Goal: Task Accomplishment & Management: Manage account settings

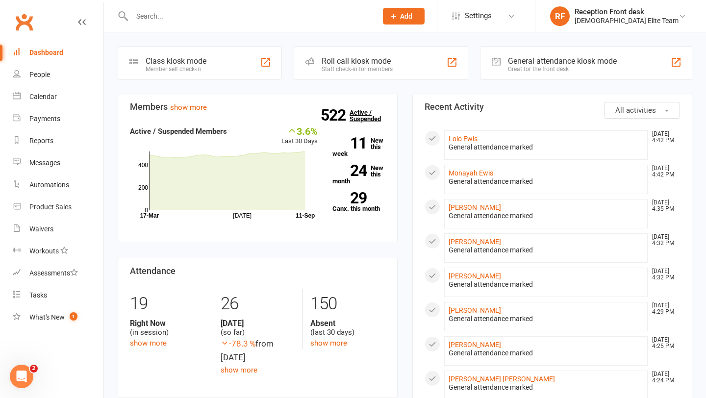
click at [365, 115] on link "522 Active / Suspended" at bounding box center [371, 115] width 43 height 27
click at [223, 14] on input "text" at bounding box center [249, 16] width 241 height 14
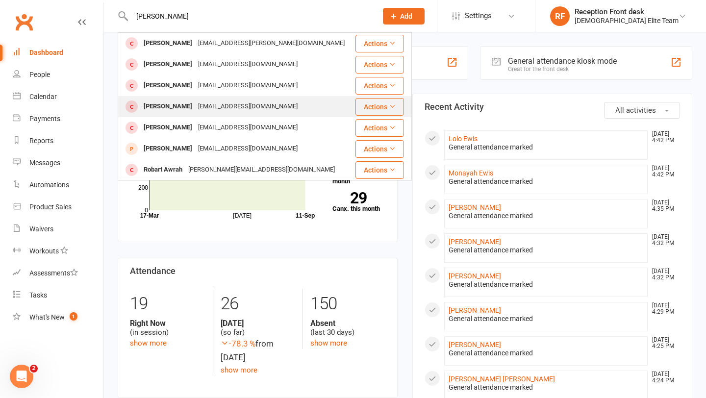
type input "[PERSON_NAME]"
click at [197, 108] on div "[EMAIL_ADDRESS][DOMAIN_NAME]" at bounding box center [247, 107] width 105 height 14
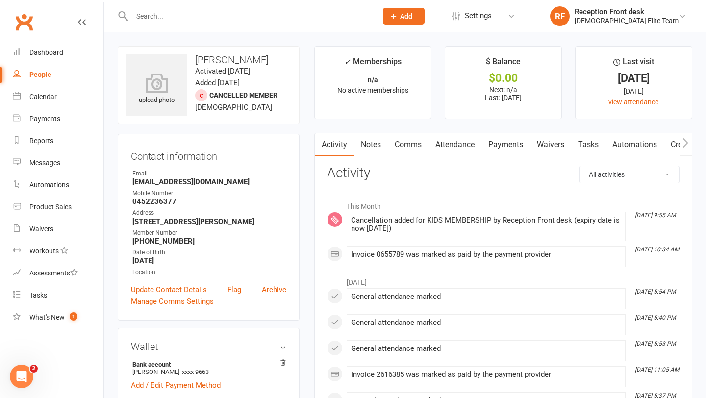
click at [259, 14] on input "text" at bounding box center [249, 16] width 241 height 14
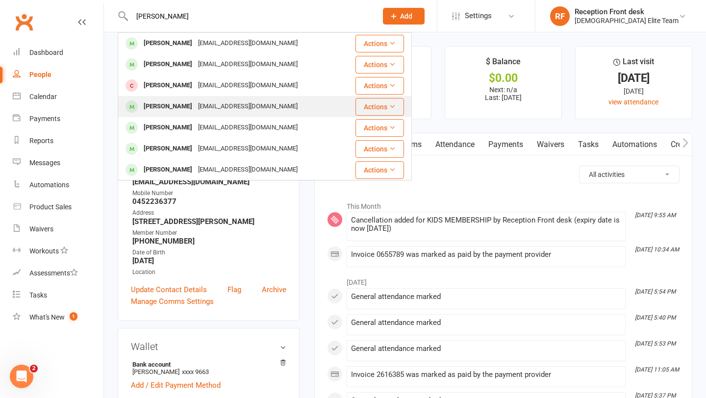
type input "[PERSON_NAME]"
click at [205, 110] on div "[EMAIL_ADDRESS][DOMAIN_NAME]" at bounding box center [247, 107] width 105 height 14
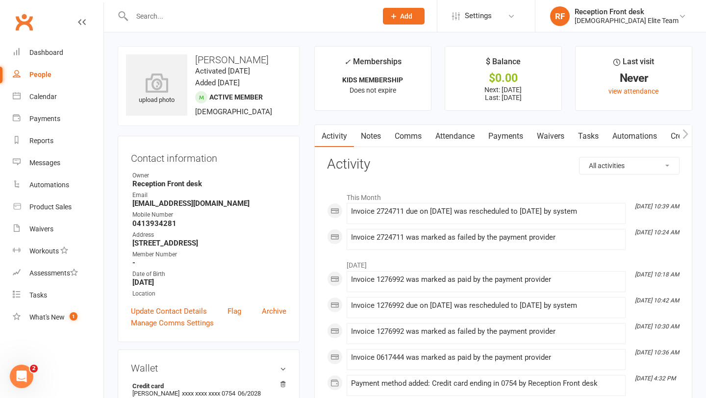
click at [505, 135] on link "Payments" at bounding box center [505, 136] width 49 height 23
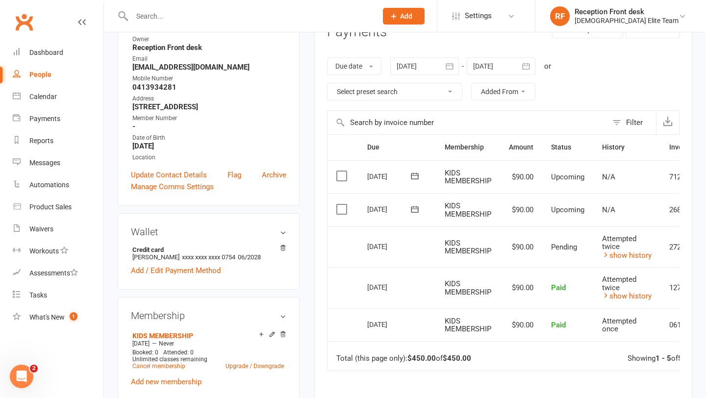
scroll to position [167, 0]
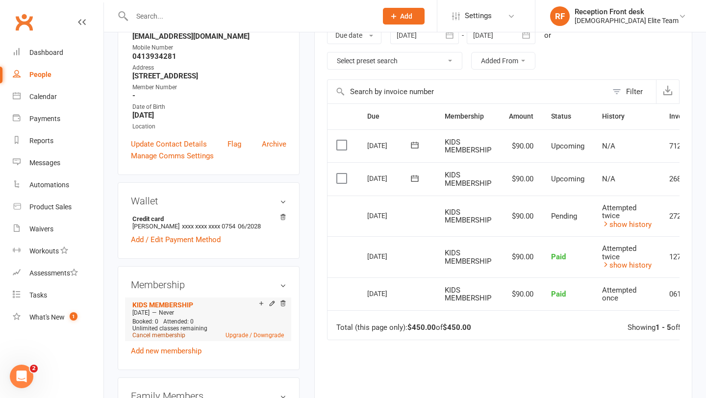
click at [176, 336] on link "Cancel membership" at bounding box center [158, 335] width 53 height 7
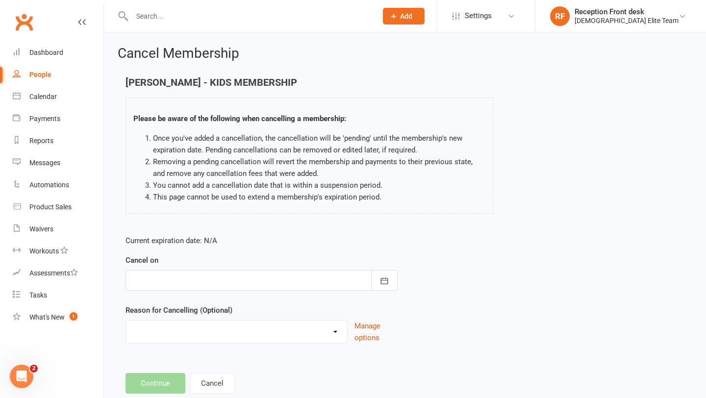
scroll to position [25, 0]
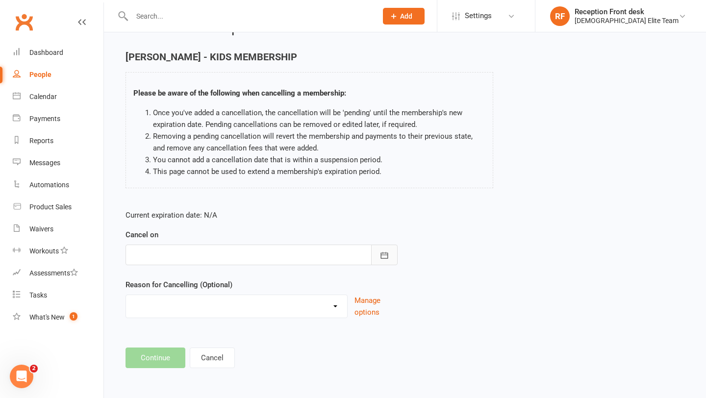
click at [382, 255] on icon "button" at bounding box center [384, 256] width 10 height 10
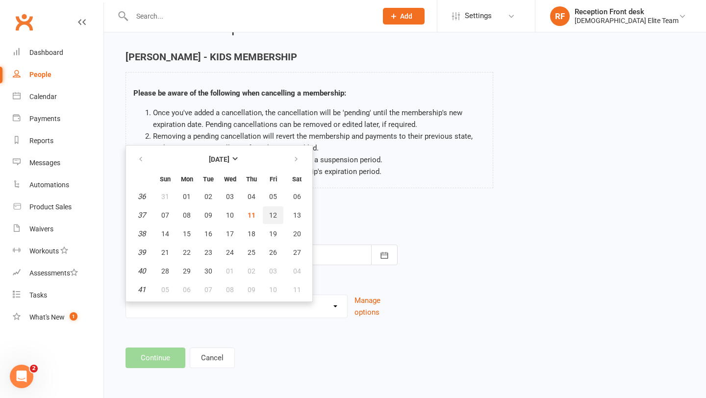
click at [272, 216] on span "12" at bounding box center [273, 215] width 8 height 8
type input "[DATE]"
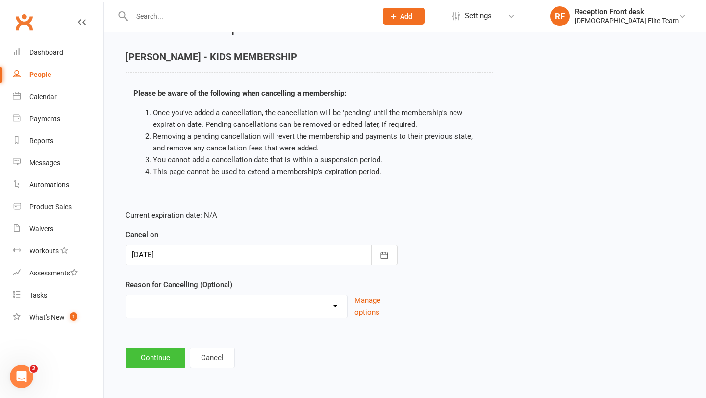
click at [168, 361] on button "Continue" at bounding box center [156, 358] width 60 height 21
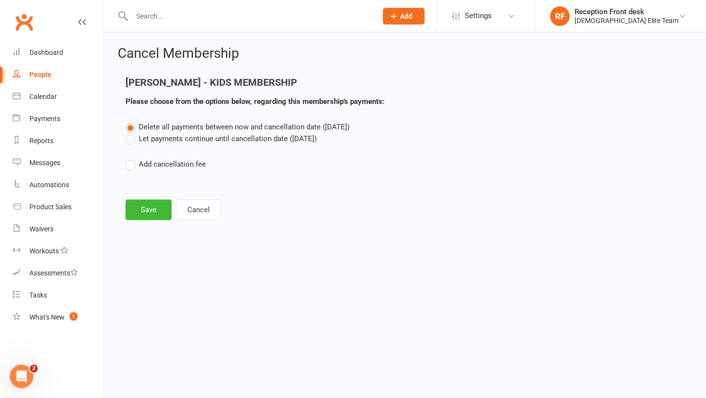
click at [170, 140] on label "Let payments continue until cancellation date ([DATE])" at bounding box center [221, 139] width 191 height 12
click at [132, 133] on input "Let payments continue until cancellation date ([DATE])" at bounding box center [129, 133] width 6 height 0
click at [159, 211] on button "Save" at bounding box center [149, 210] width 46 height 21
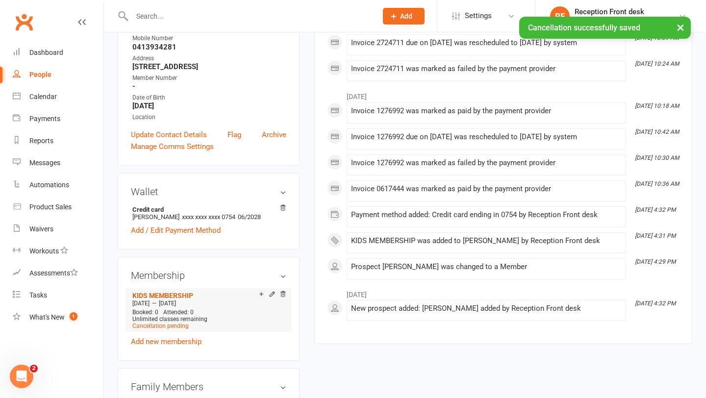
scroll to position [205, 0]
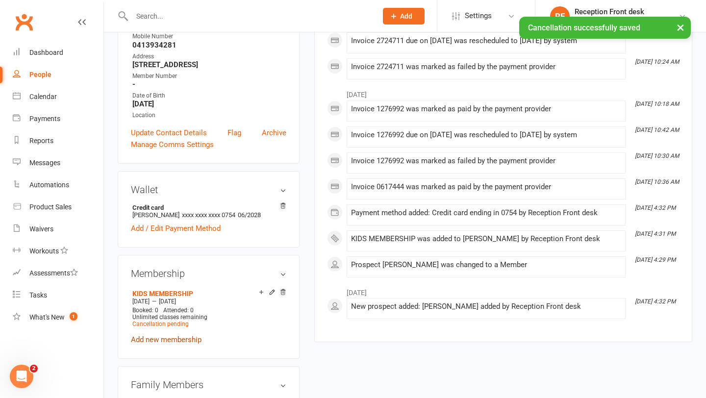
click at [182, 341] on link "Add new membership" at bounding box center [166, 339] width 71 height 9
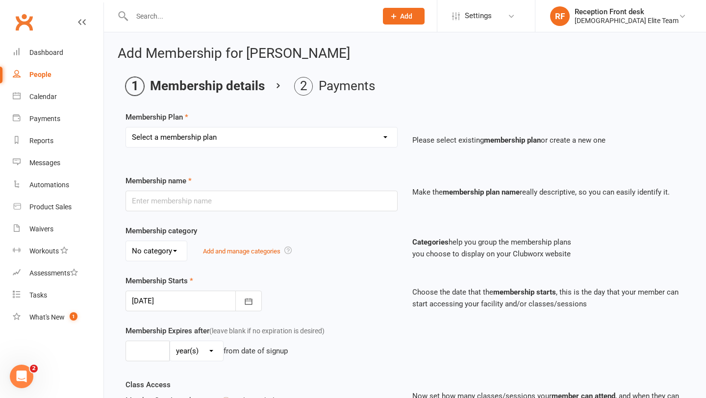
click at [383, 139] on select "Select a membership plan Create new Membership Plan FULL MEMBERSHIP LOYALTY FUL…" at bounding box center [261, 137] width 271 height 20
select select "6"
click at [126, 127] on select "Select a membership plan Create new Membership Plan FULL MEMBERSHIP LOYALTY FUL…" at bounding box center [261, 137] width 271 height 20
type input "KIDS MEMBERSHIP"
type input "0"
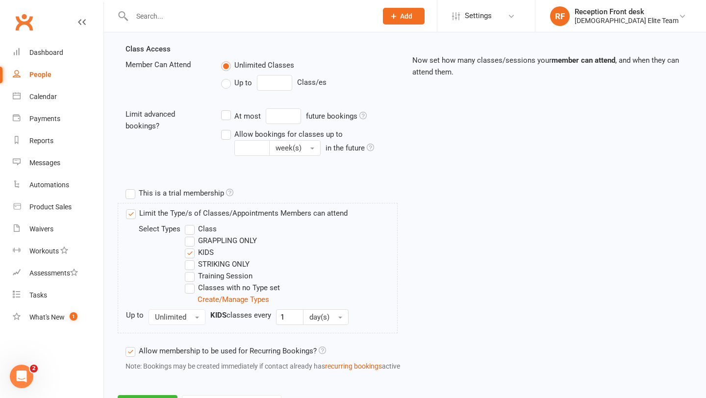
scroll to position [381, 0]
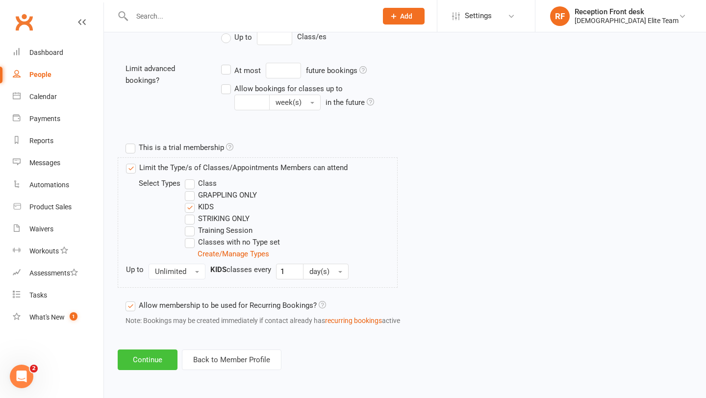
click at [164, 364] on button "Continue" at bounding box center [148, 360] width 60 height 21
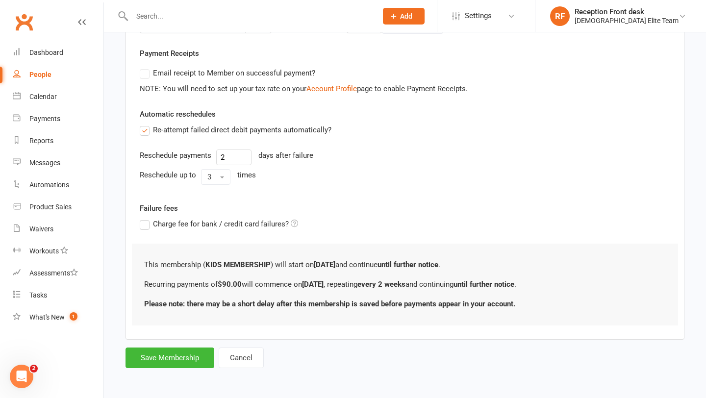
scroll to position [0, 0]
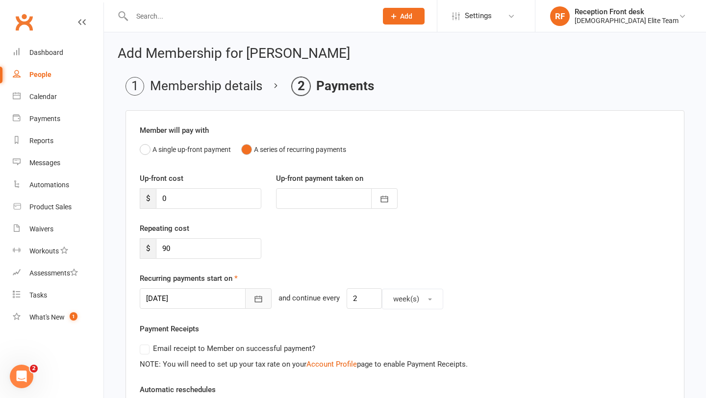
click at [253, 301] on icon "button" at bounding box center [258, 299] width 10 height 10
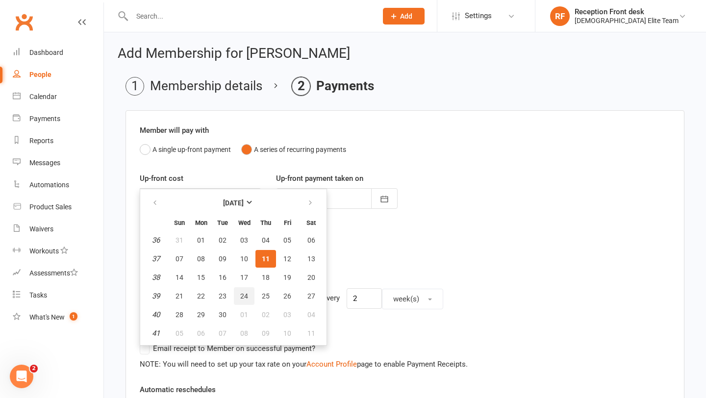
click at [242, 299] on span "24" at bounding box center [244, 296] width 8 height 8
type input "[DATE]"
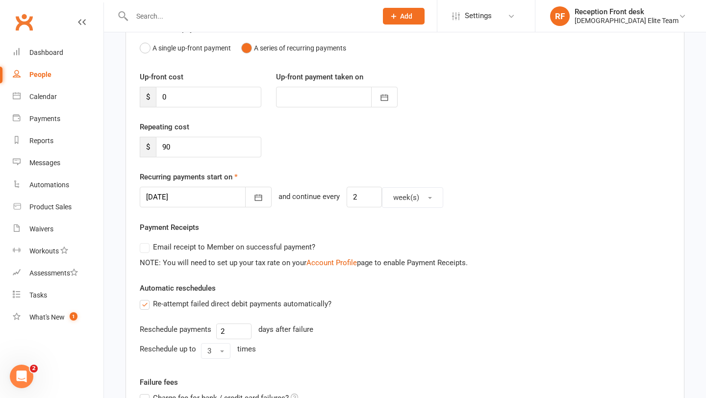
scroll to position [276, 0]
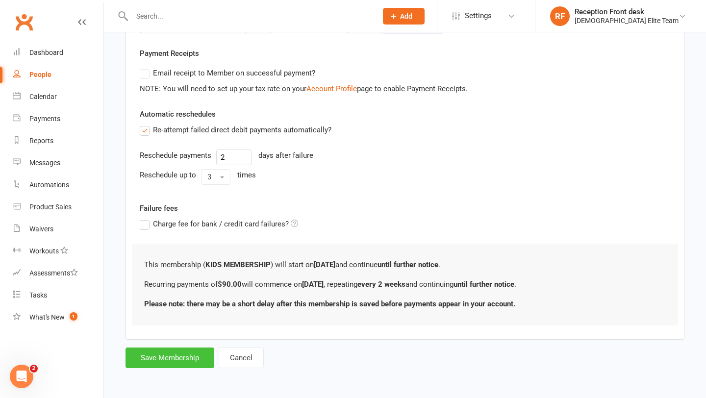
click at [184, 359] on button "Save Membership" at bounding box center [170, 358] width 89 height 21
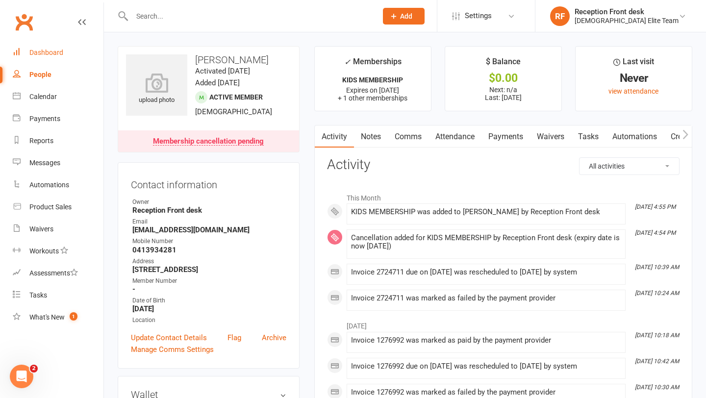
click at [50, 45] on link "Dashboard" at bounding box center [58, 53] width 91 height 22
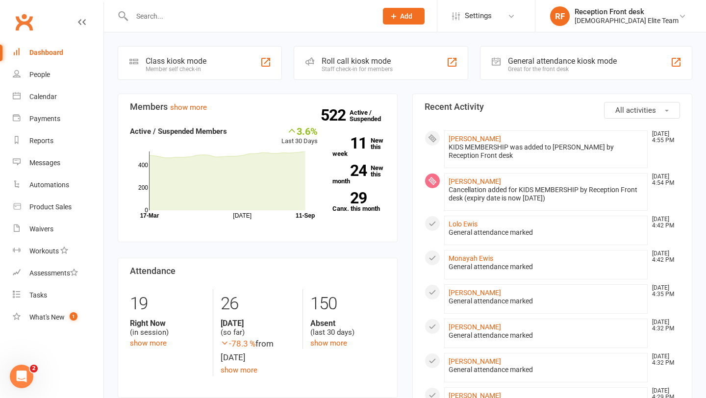
click at [152, 11] on input "text" at bounding box center [249, 16] width 241 height 14
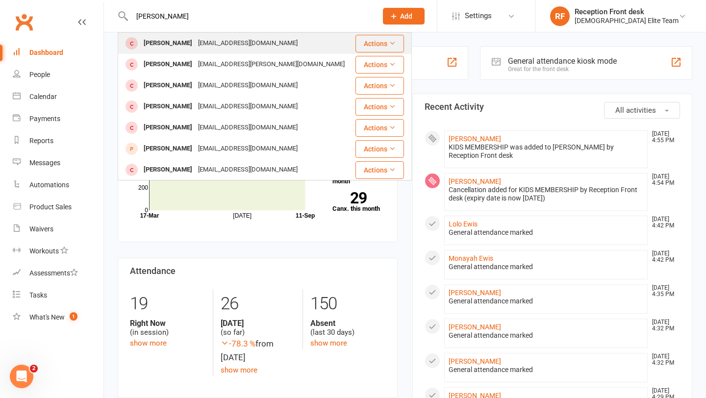
type input "[PERSON_NAME]"
click at [167, 44] on div "[PERSON_NAME]" at bounding box center [168, 43] width 54 height 14
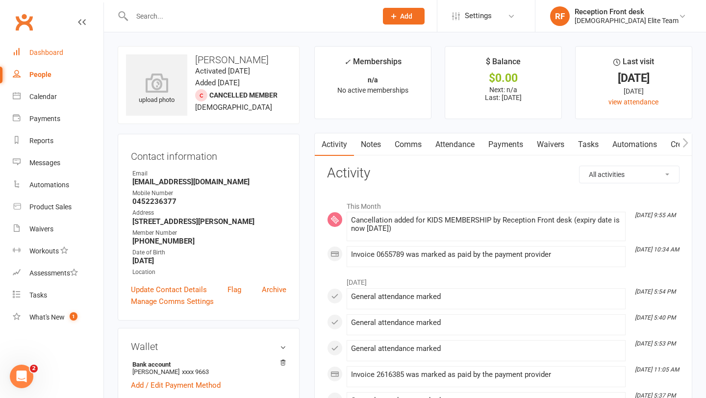
click at [52, 50] on div "Dashboard" at bounding box center [46, 53] width 34 height 8
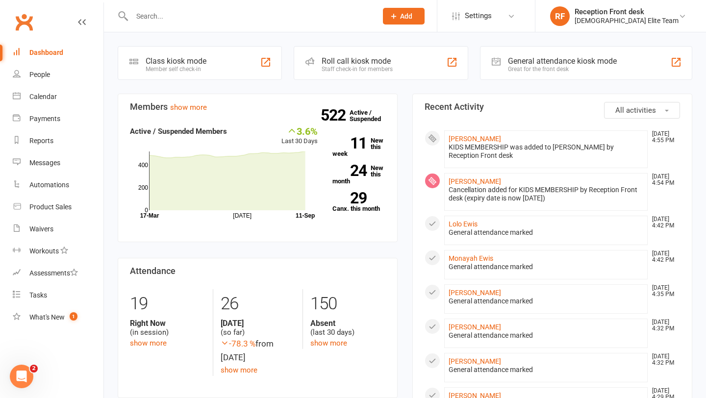
click at [195, 26] on div at bounding box center [244, 16] width 252 height 32
click at [194, 6] on div at bounding box center [244, 16] width 252 height 32
click at [187, 18] on input "text" at bounding box center [249, 16] width 241 height 14
type input "m"
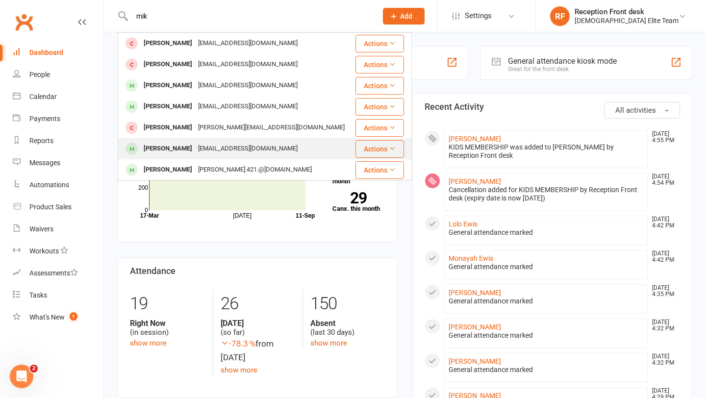
type input "mik"
click at [187, 142] on div "[PERSON_NAME]" at bounding box center [168, 149] width 54 height 14
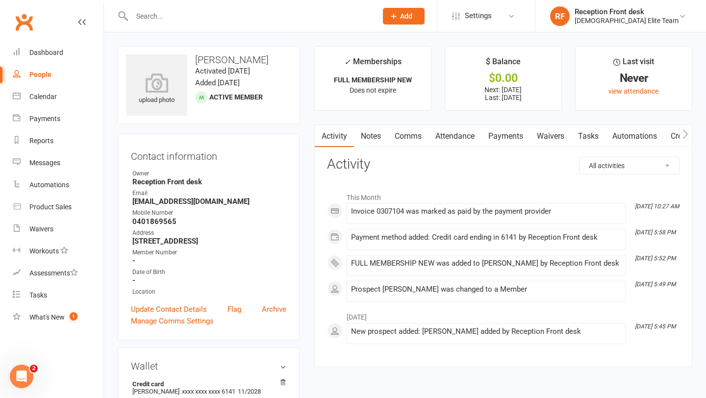
click at [506, 133] on link "Payments" at bounding box center [505, 136] width 49 height 23
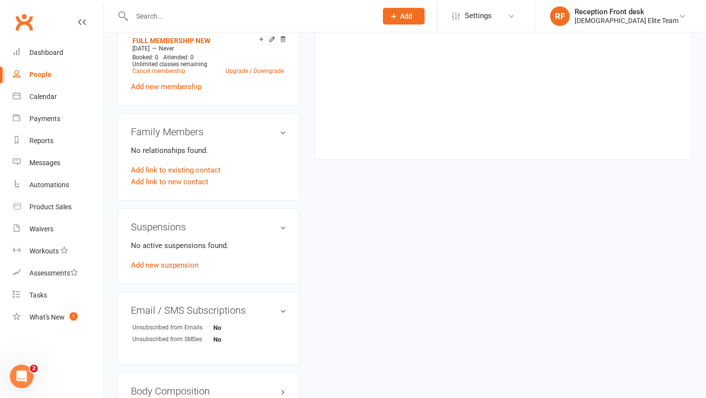
scroll to position [439, 0]
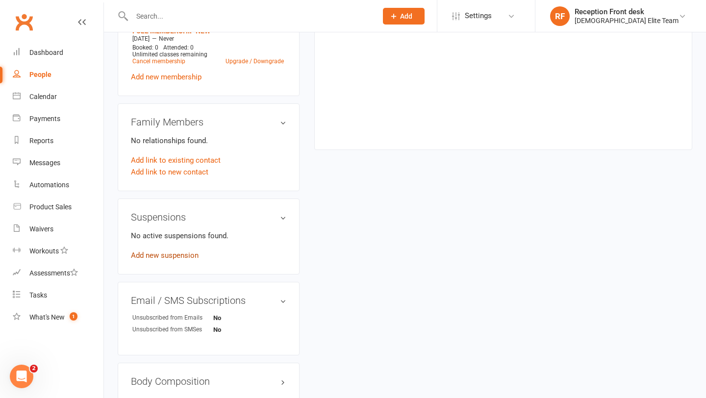
click at [165, 258] on link "Add new suspension" at bounding box center [165, 255] width 68 height 9
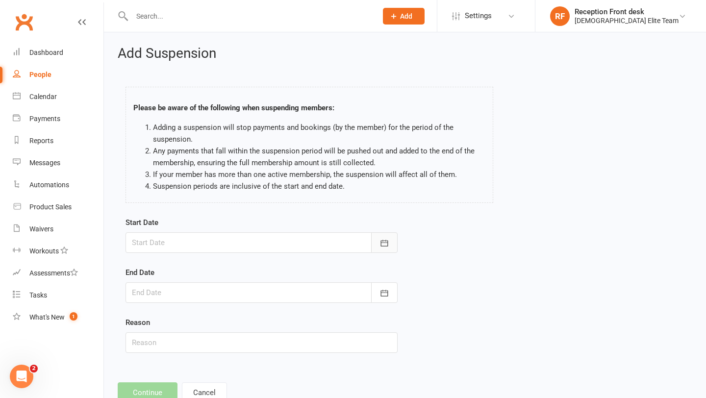
click at [380, 251] on button "button" at bounding box center [384, 242] width 26 height 21
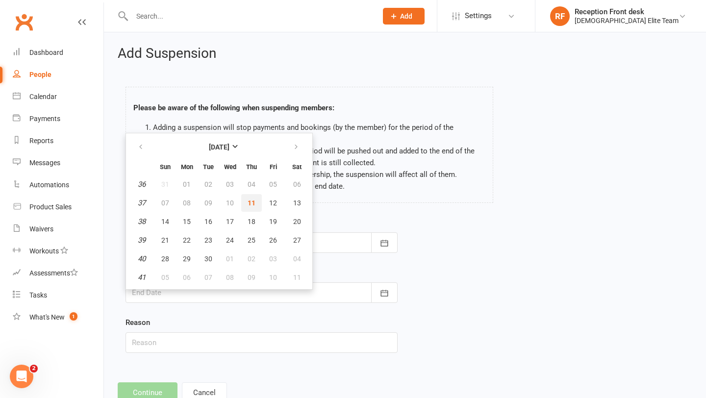
click at [249, 201] on span "11" at bounding box center [252, 203] width 8 height 8
type input "[DATE]"
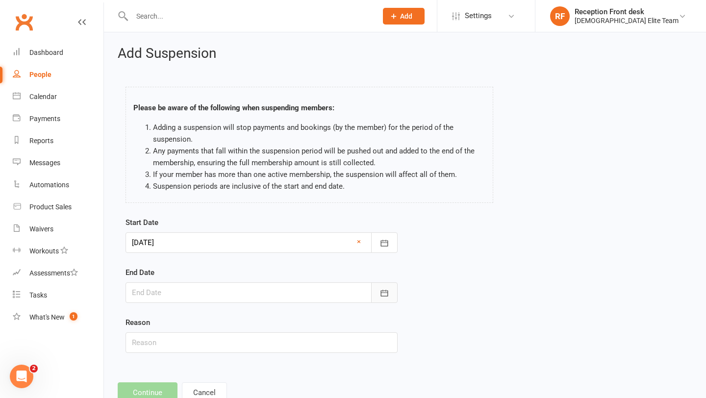
click at [378, 292] on button "button" at bounding box center [384, 292] width 26 height 21
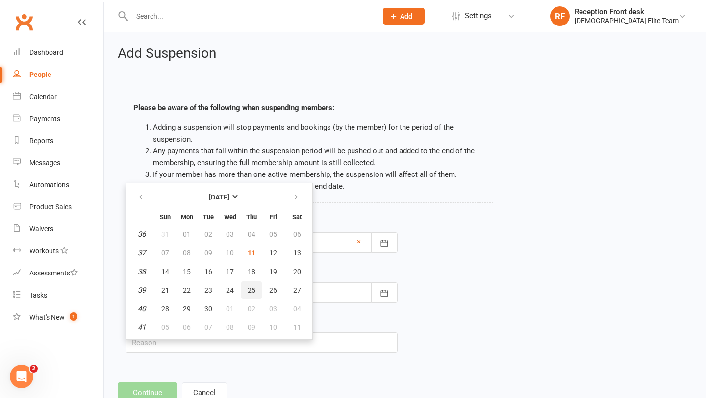
click at [254, 294] on button "25" at bounding box center [251, 290] width 21 height 18
type input "[DATE]"
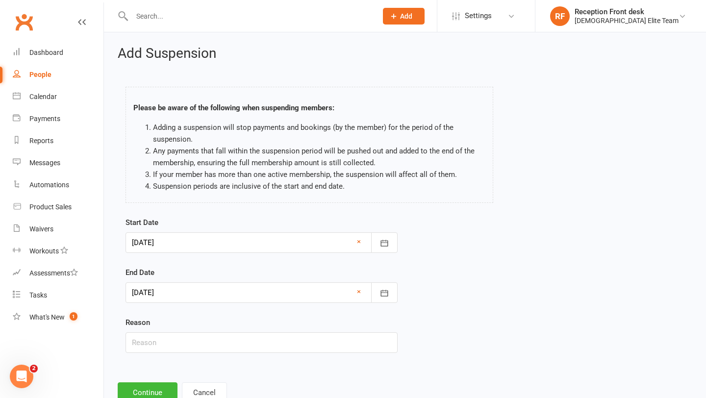
scroll to position [33, 0]
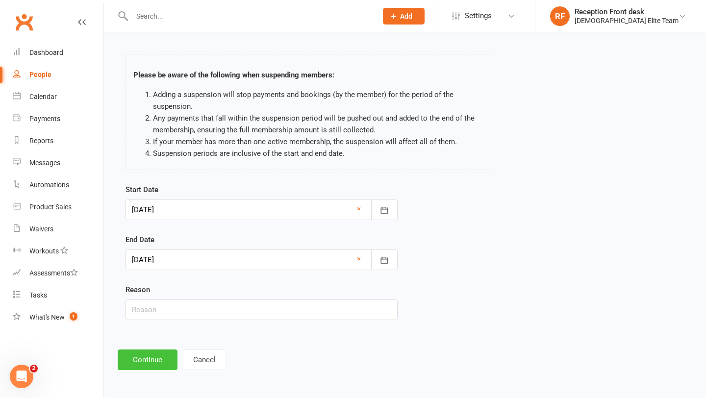
click at [156, 364] on button "Continue" at bounding box center [148, 360] width 60 height 21
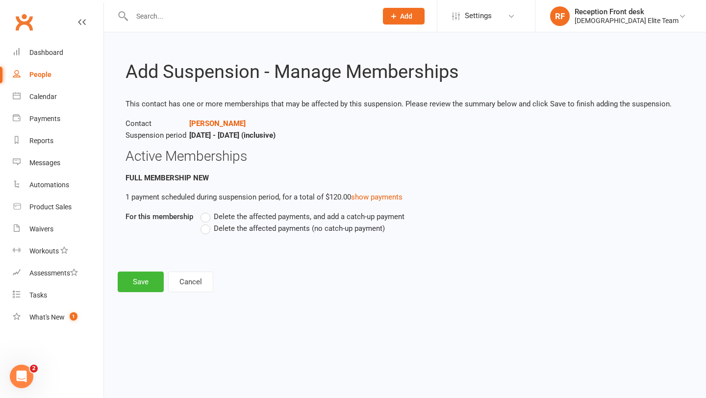
scroll to position [0, 0]
click at [210, 230] on label "Delete the affected payments (no catch-up payment)" at bounding box center [293, 229] width 184 height 12
click at [207, 223] on input "Delete the affected payments (no catch-up payment)" at bounding box center [204, 223] width 6 height 0
click at [148, 284] on button "Save" at bounding box center [141, 282] width 46 height 21
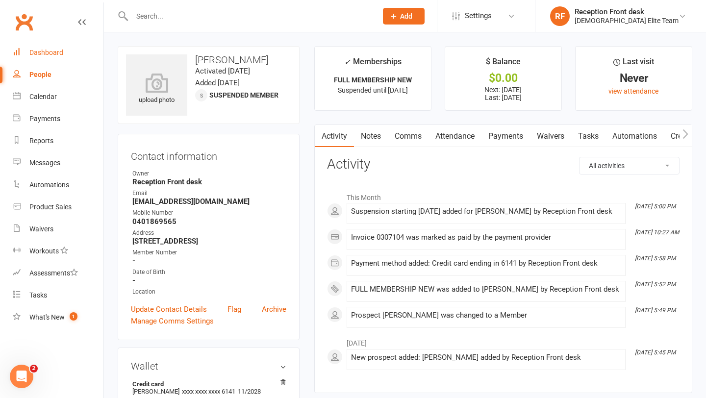
click at [48, 55] on div "Dashboard" at bounding box center [46, 53] width 34 height 8
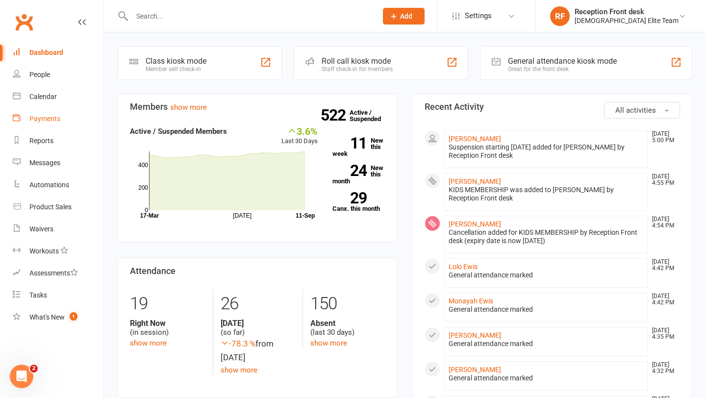
click at [49, 122] on div "Payments" at bounding box center [44, 119] width 31 height 8
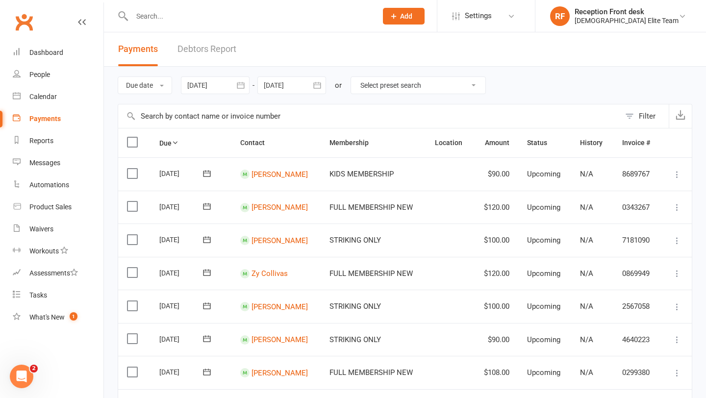
click at [394, 87] on select "Select preset search All failures All skipped payments All pending payments Suc…" at bounding box center [418, 85] width 134 height 17
select select "0"
click at [358, 77] on select "Select preset search All failures All skipped payments All pending payments Suc…" at bounding box center [418, 85] width 134 height 17
type input "[DATE]"
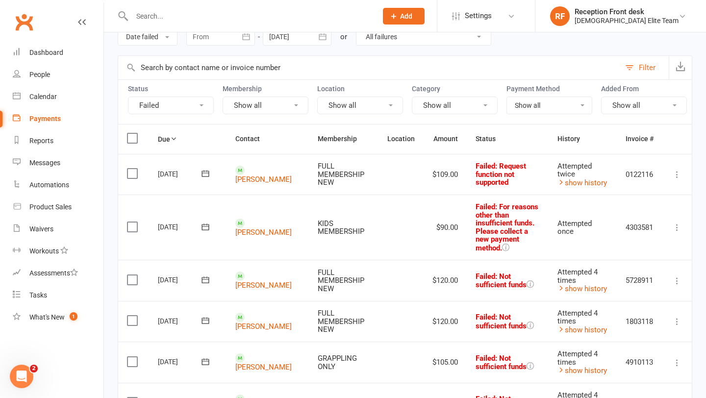
scroll to position [52, 0]
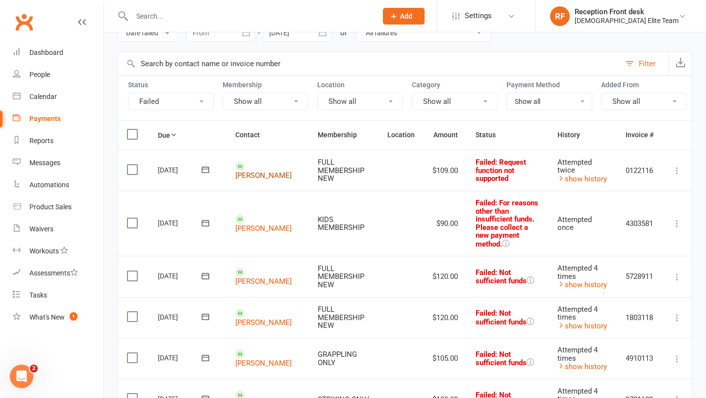
click at [282, 171] on link "[PERSON_NAME]" at bounding box center [263, 175] width 56 height 9
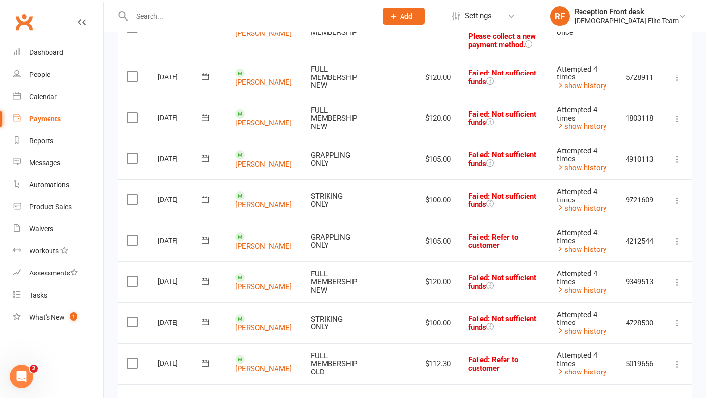
scroll to position [243, 0]
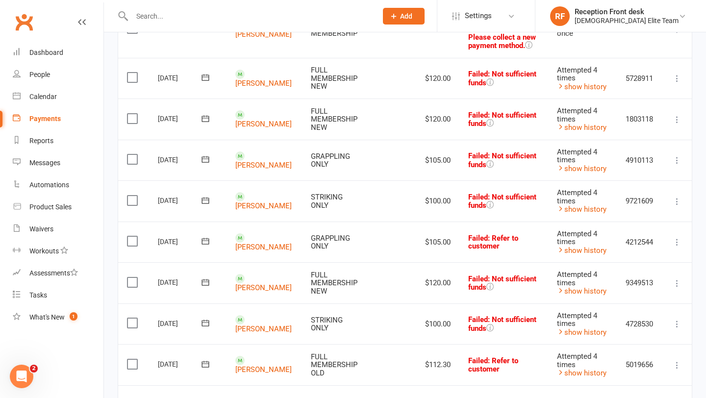
click at [675, 165] on icon at bounding box center [677, 160] width 10 height 10
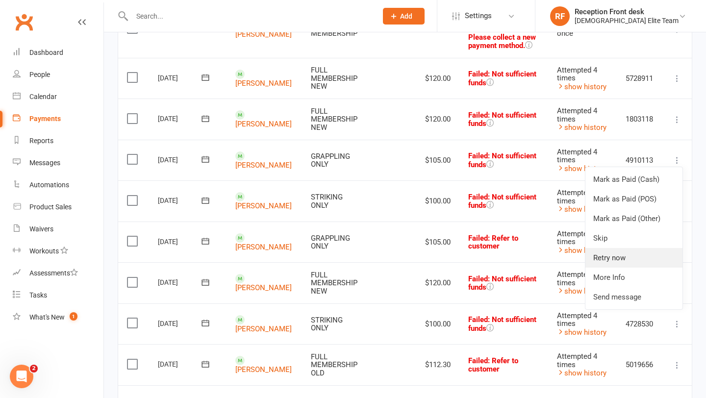
click at [618, 268] on link "Retry now" at bounding box center [633, 258] width 97 height 20
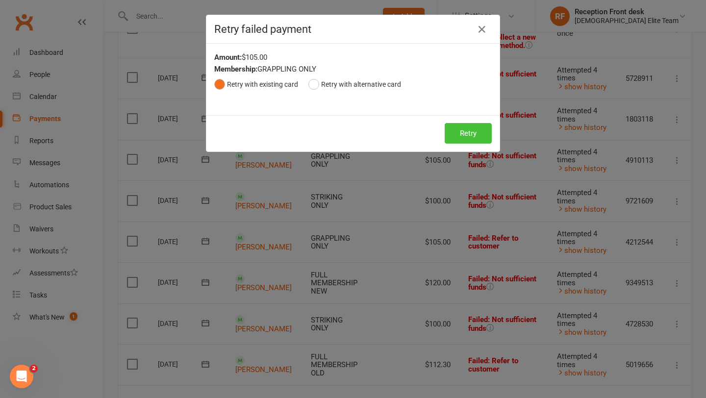
click at [456, 131] on button "Retry" at bounding box center [468, 133] width 47 height 21
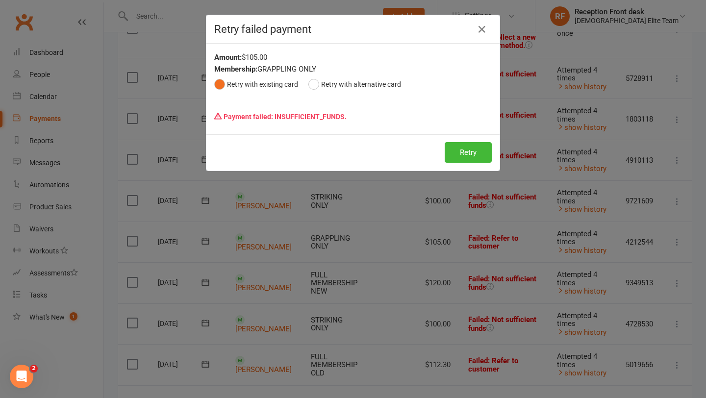
click at [491, 35] on div "Retry failed payment" at bounding box center [352, 29] width 293 height 28
click at [482, 33] on icon "button" at bounding box center [482, 30] width 12 height 12
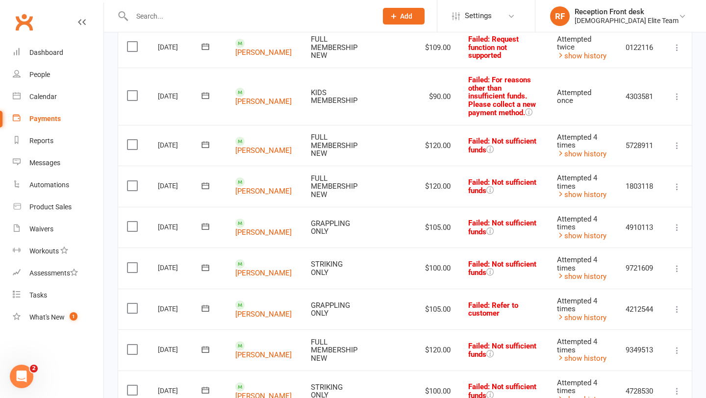
scroll to position [175, 0]
click at [678, 151] on icon at bounding box center [677, 146] width 10 height 10
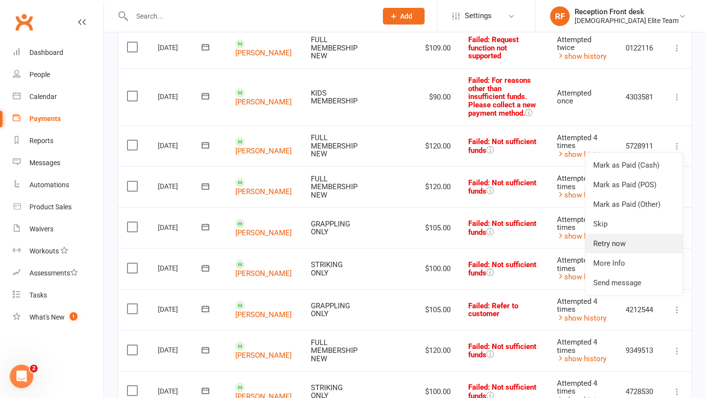
click at [603, 253] on link "Retry now" at bounding box center [633, 244] width 97 height 20
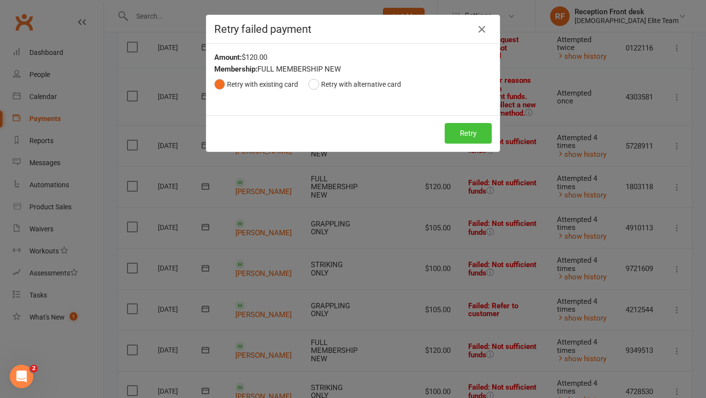
click at [474, 135] on button "Retry" at bounding box center [468, 133] width 47 height 21
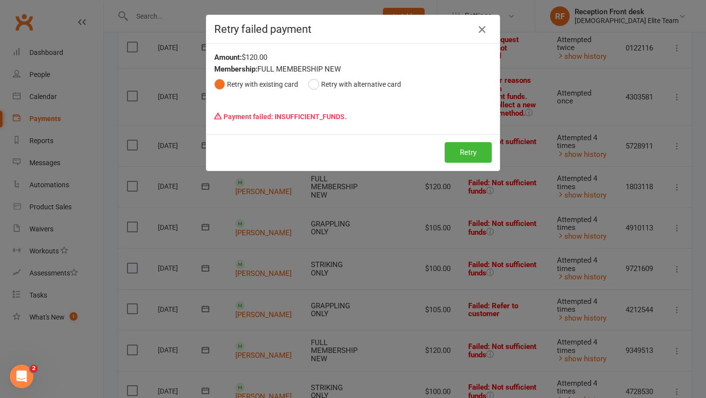
click at [484, 34] on icon "button" at bounding box center [482, 30] width 12 height 12
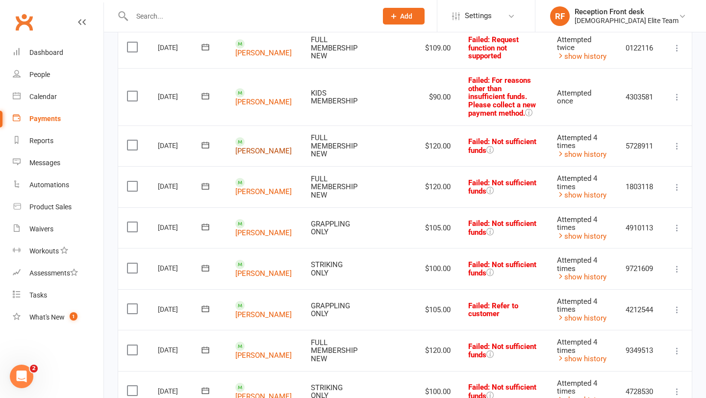
click at [251, 155] on link "[PERSON_NAME]" at bounding box center [263, 151] width 56 height 9
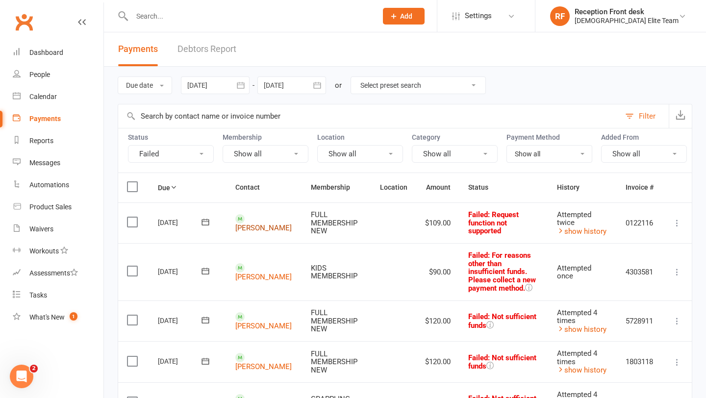
click at [282, 224] on link "[PERSON_NAME]" at bounding box center [263, 228] width 56 height 9
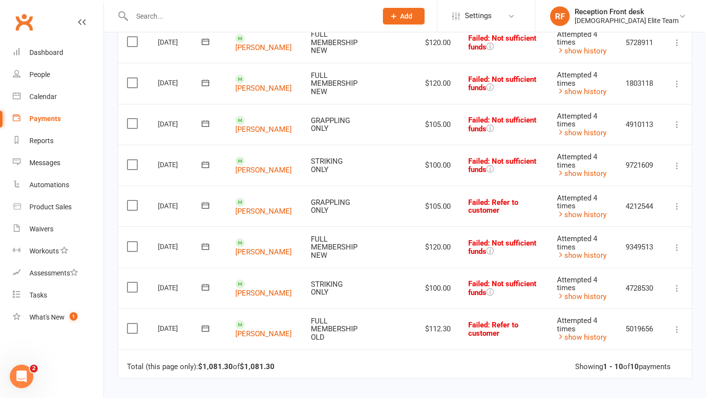
scroll to position [279, 0]
click at [266, 215] on link "[PERSON_NAME]" at bounding box center [263, 210] width 56 height 9
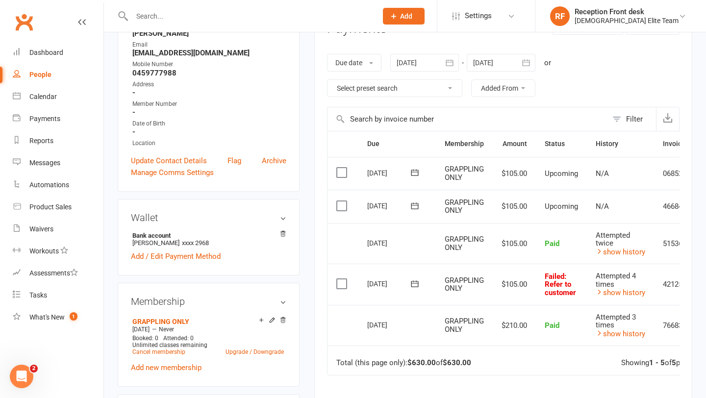
scroll to position [0, 54]
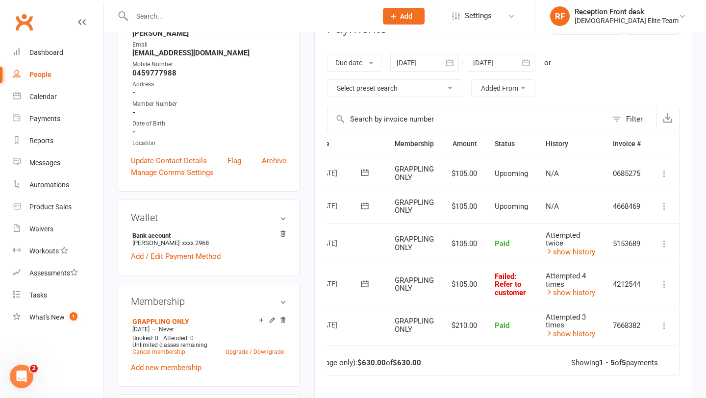
click at [667, 281] on icon at bounding box center [664, 284] width 10 height 10
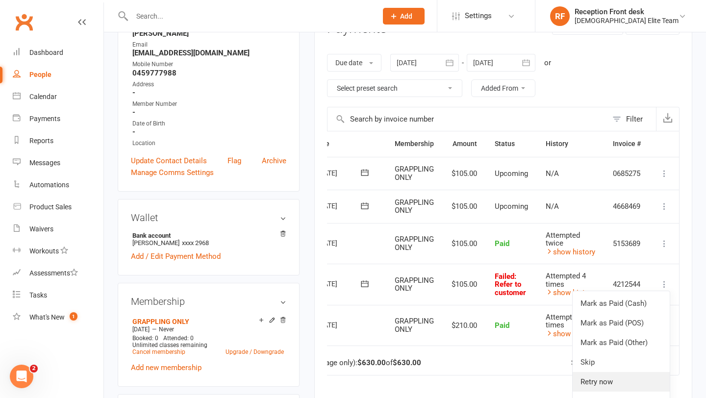
click at [607, 375] on link "Retry now" at bounding box center [621, 382] width 97 height 20
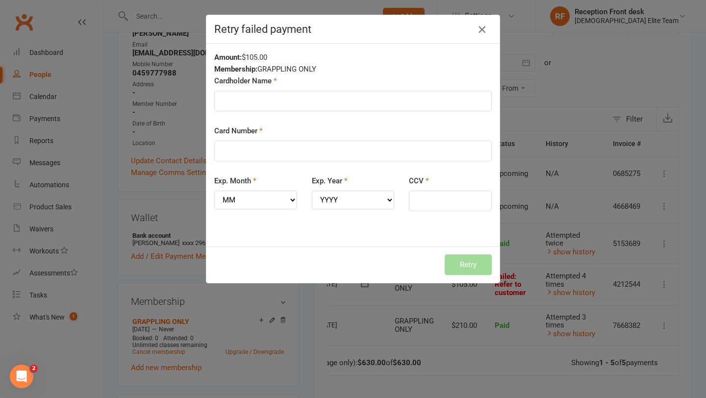
click at [481, 29] on icon "button" at bounding box center [482, 30] width 12 height 12
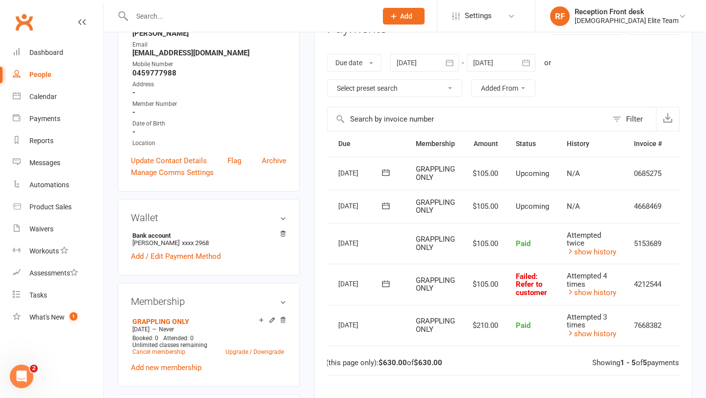
scroll to position [0, 0]
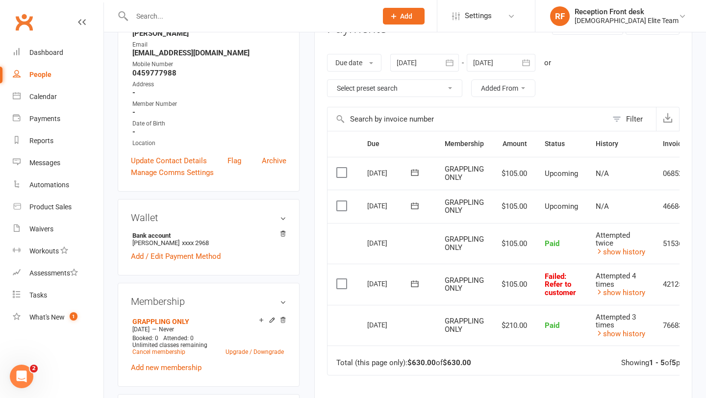
click at [417, 286] on icon at bounding box center [414, 283] width 7 height 6
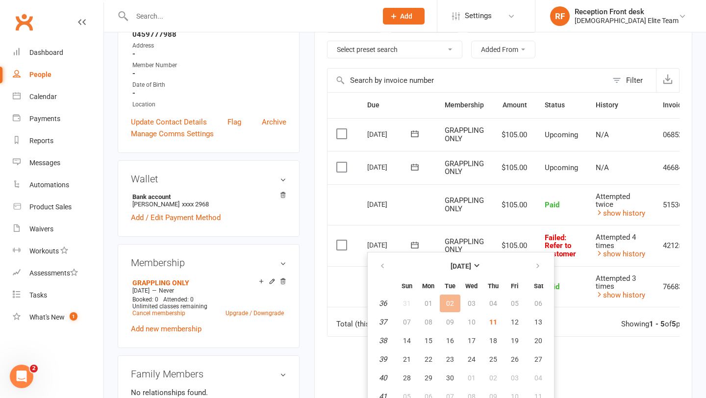
scroll to position [202, 0]
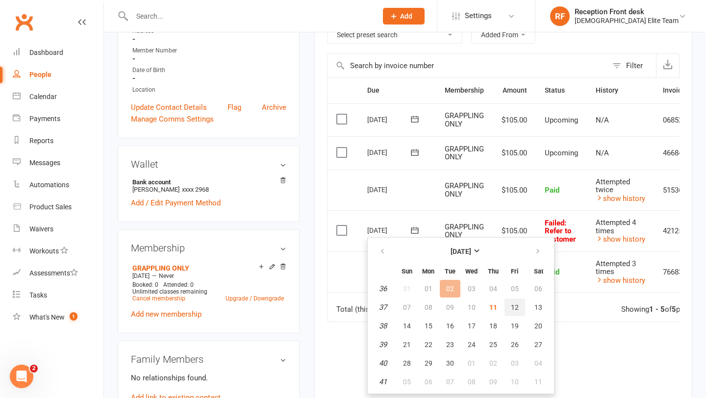
click at [515, 309] on span "12" at bounding box center [515, 307] width 8 height 8
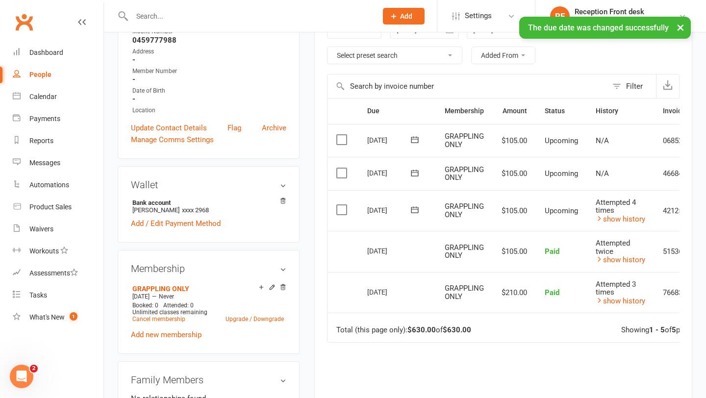
scroll to position [0, 0]
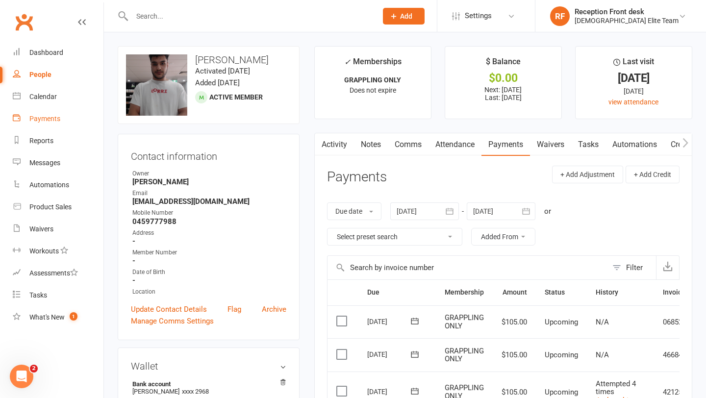
click at [48, 118] on div "Payments" at bounding box center [44, 119] width 31 height 8
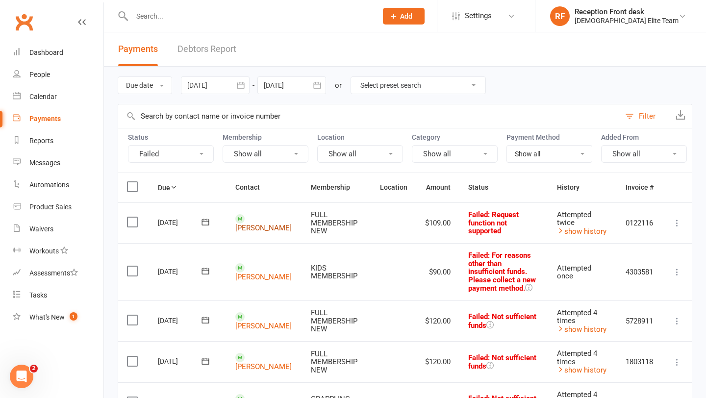
click at [269, 224] on link "[PERSON_NAME]" at bounding box center [263, 228] width 56 height 9
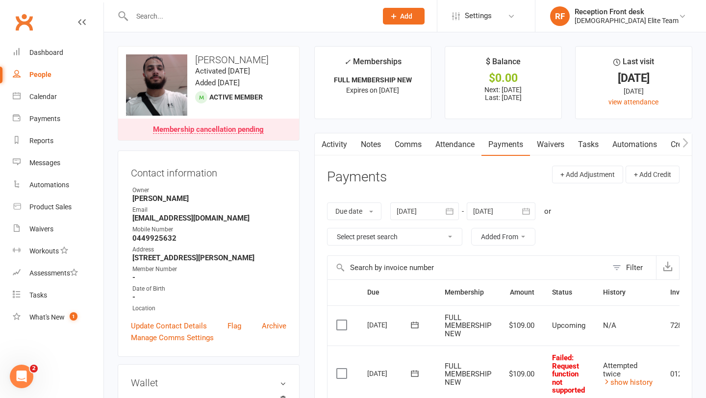
click at [328, 136] on link "Activity" at bounding box center [334, 144] width 39 height 23
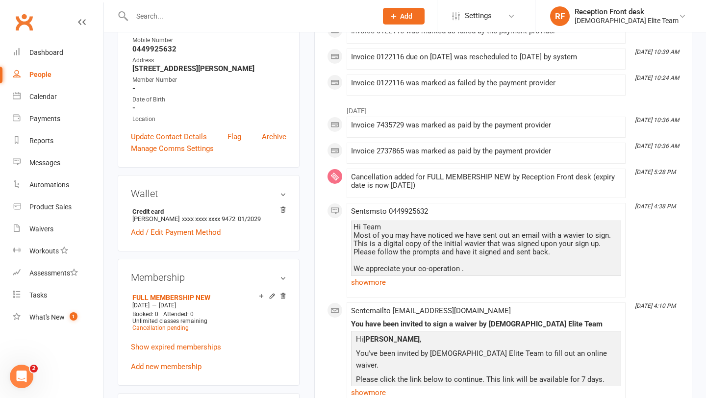
scroll to position [190, 0]
click at [284, 296] on icon at bounding box center [282, 295] width 5 height 5
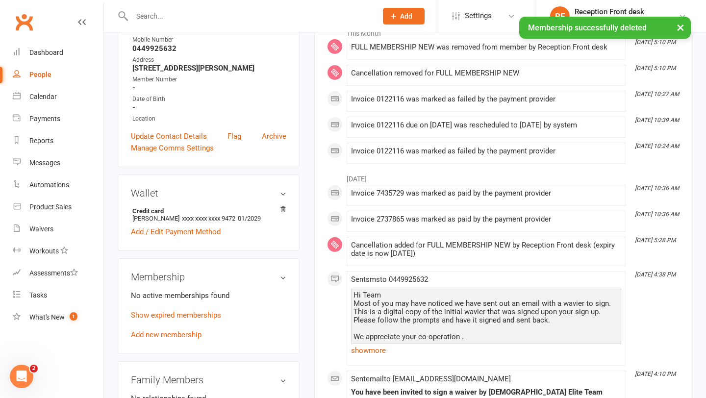
scroll to position [0, 0]
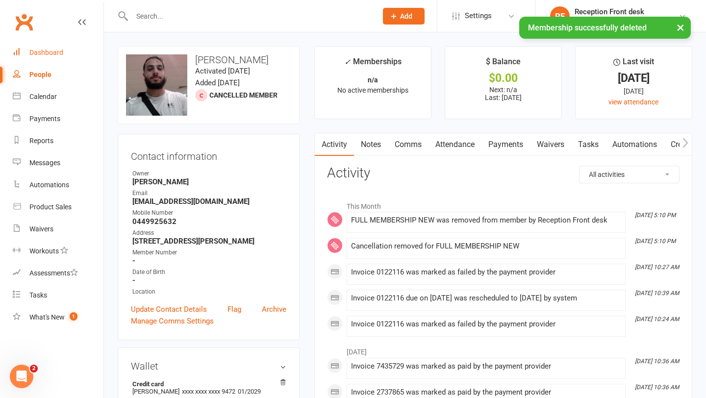
click at [53, 54] on div "Dashboard" at bounding box center [46, 53] width 34 height 8
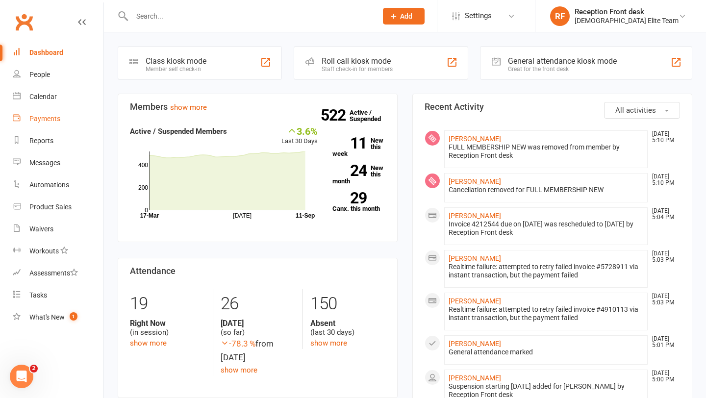
click at [41, 117] on div "Payments" at bounding box center [44, 119] width 31 height 8
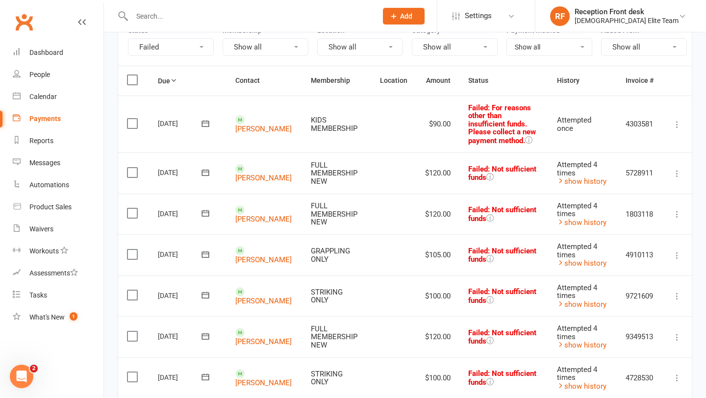
scroll to position [106, 0]
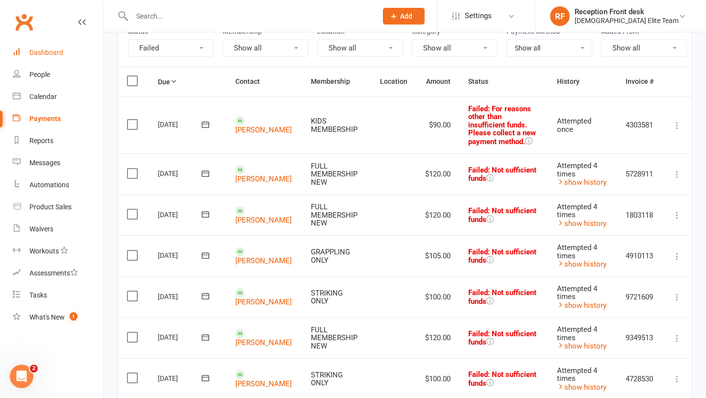
click at [39, 53] on div "Dashboard" at bounding box center [46, 53] width 34 height 8
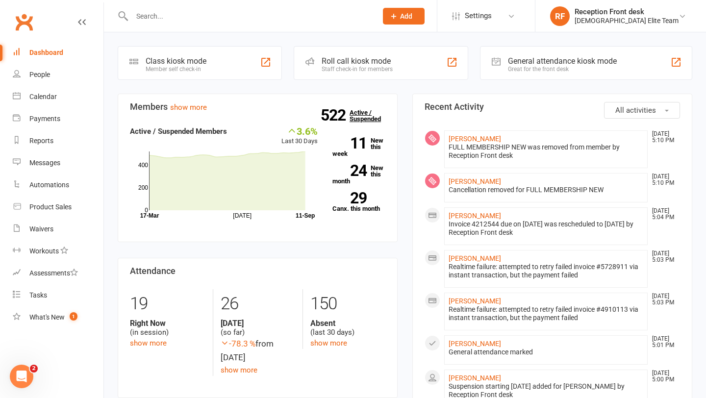
click at [361, 118] on link "522 Active / Suspended" at bounding box center [371, 115] width 43 height 27
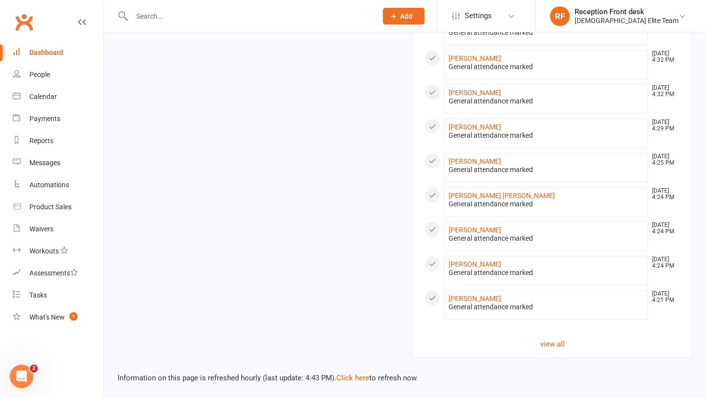
scroll to position [357, 0]
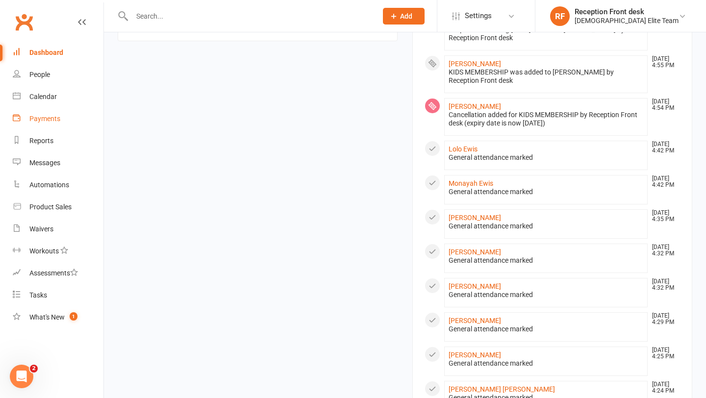
click at [47, 112] on link "Payments" at bounding box center [58, 119] width 91 height 22
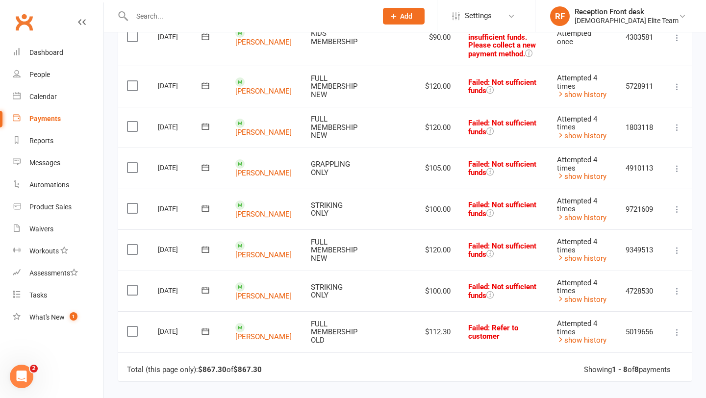
scroll to position [195, 0]
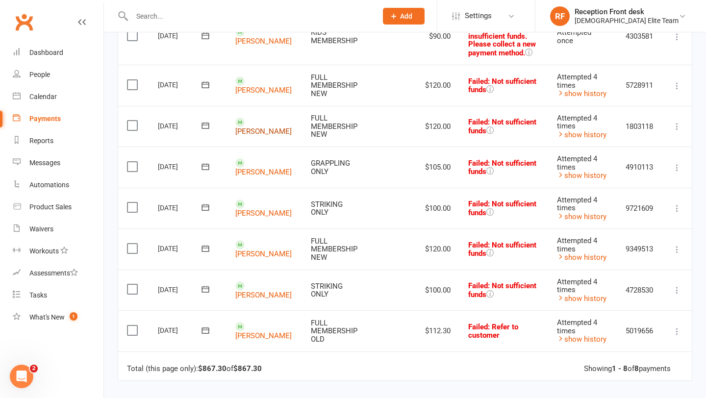
click at [263, 136] on link "[PERSON_NAME]" at bounding box center [263, 131] width 56 height 9
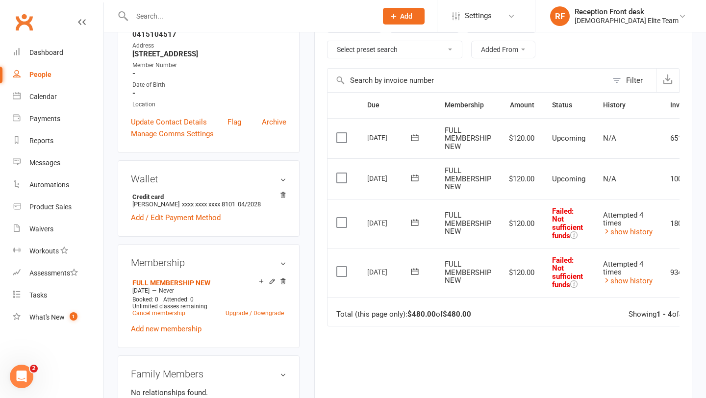
scroll to position [188, 0]
click at [176, 316] on link "Cancel membership" at bounding box center [158, 312] width 53 height 7
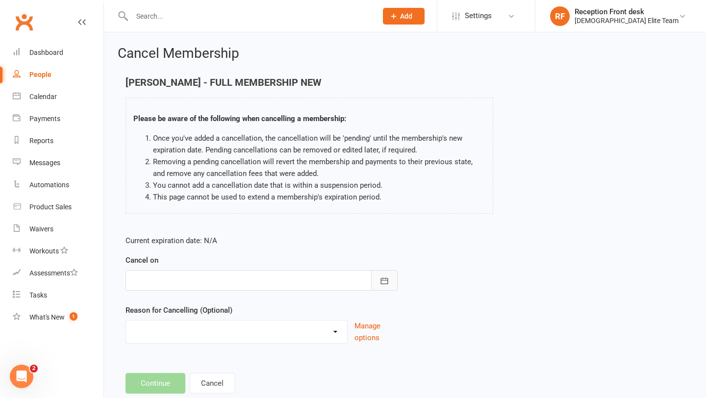
click at [382, 276] on icon "button" at bounding box center [384, 281] width 10 height 10
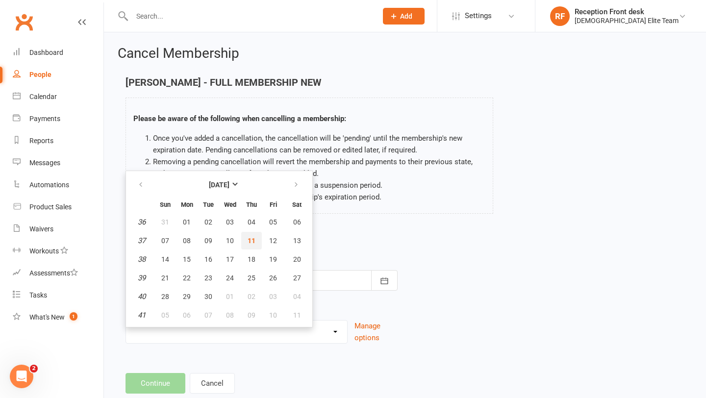
click at [255, 239] on button "11" at bounding box center [251, 241] width 21 height 18
type input "[DATE]"
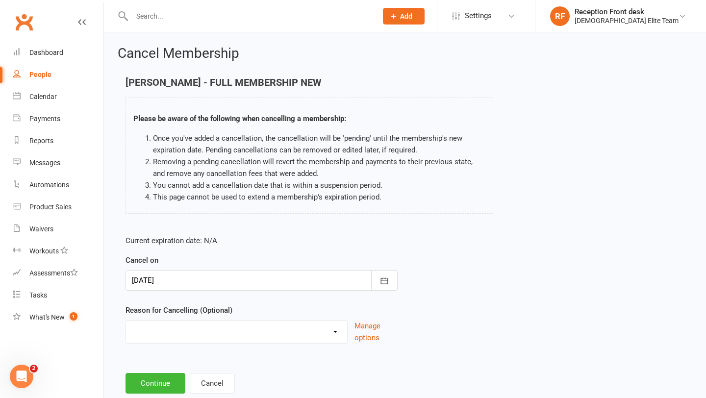
scroll to position [25, 0]
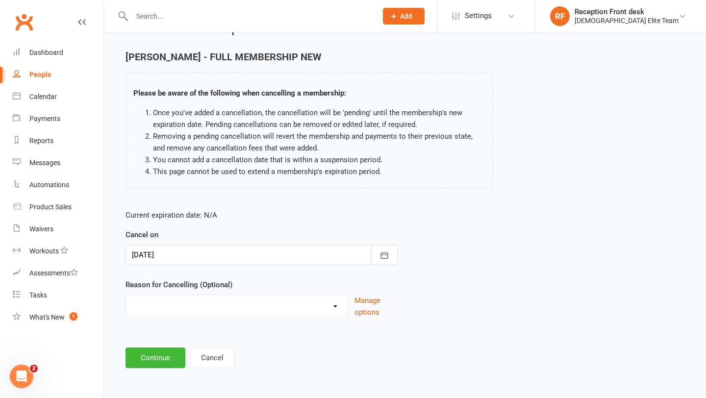
click at [169, 348] on footer "Continue Cancel" at bounding box center [405, 358] width 559 height 21
click at [168, 351] on button "Continue" at bounding box center [156, 358] width 60 height 21
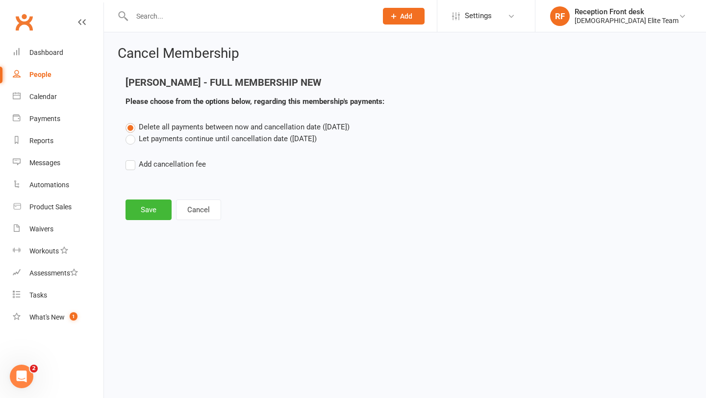
click at [173, 139] on label "Let payments continue until cancellation date ([DATE])" at bounding box center [221, 139] width 191 height 12
click at [132, 133] on input "Let payments continue until cancellation date ([DATE])" at bounding box center [129, 133] width 6 height 0
click at [168, 130] on span "Delete all payments between now and cancellation date ([DATE])" at bounding box center [244, 127] width 211 height 9
click at [132, 121] on input "Delete all payments between now and cancellation date ([DATE])" at bounding box center [129, 121] width 6 height 0
click at [149, 208] on button "Save" at bounding box center [149, 210] width 46 height 21
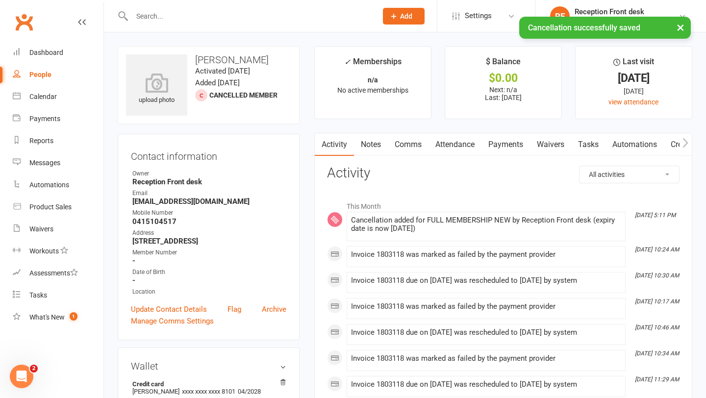
click at [504, 140] on link "Payments" at bounding box center [505, 144] width 49 height 23
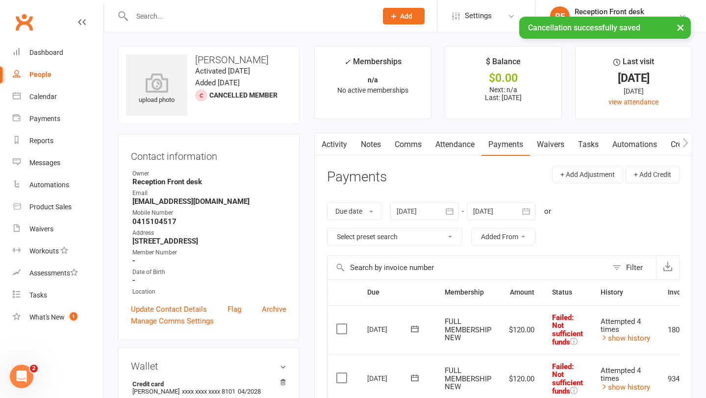
click at [382, 141] on link "Notes" at bounding box center [371, 144] width 34 height 23
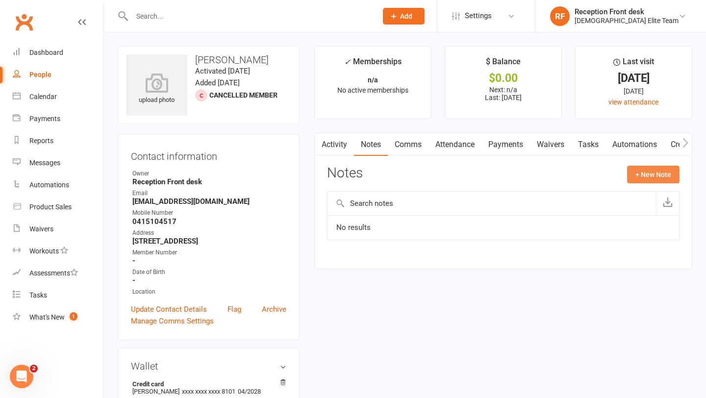
click at [671, 175] on button "+ New Note" at bounding box center [653, 175] width 52 height 18
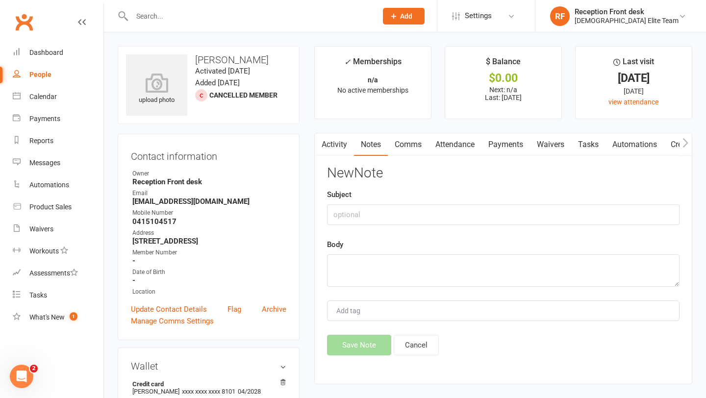
click at [576, 230] on div "New Note Subject Body Add tag Save Note Cancel" at bounding box center [503, 261] width 352 height 190
click at [578, 207] on input "text" at bounding box center [503, 214] width 352 height 21
type input "Owes $360"
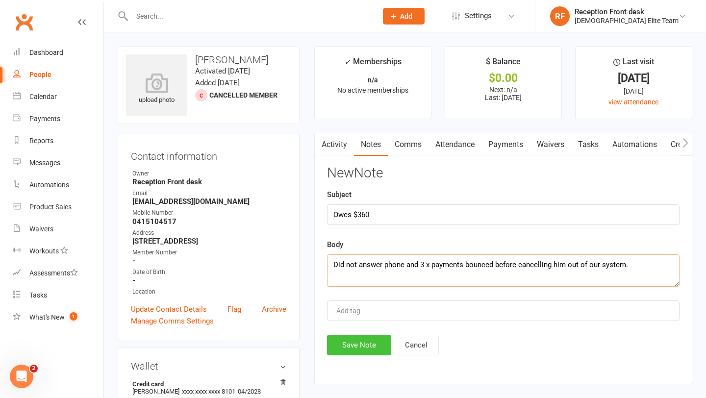
type textarea "Did not answer phone and 3 x payments bounced before cancelling him out of our …"
click at [345, 344] on button "Save Note" at bounding box center [359, 345] width 64 height 21
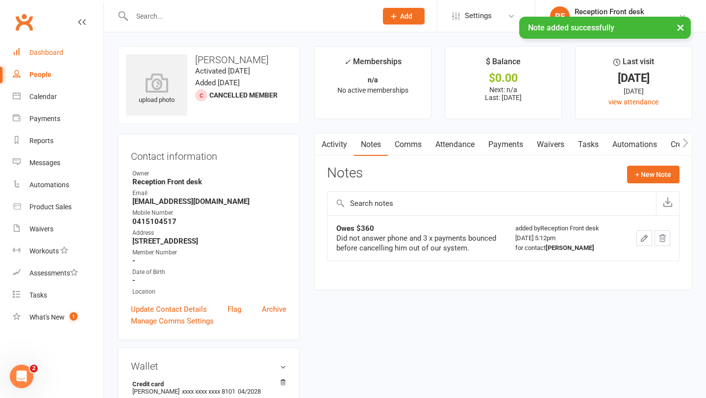
click at [52, 49] on div "Dashboard" at bounding box center [46, 53] width 34 height 8
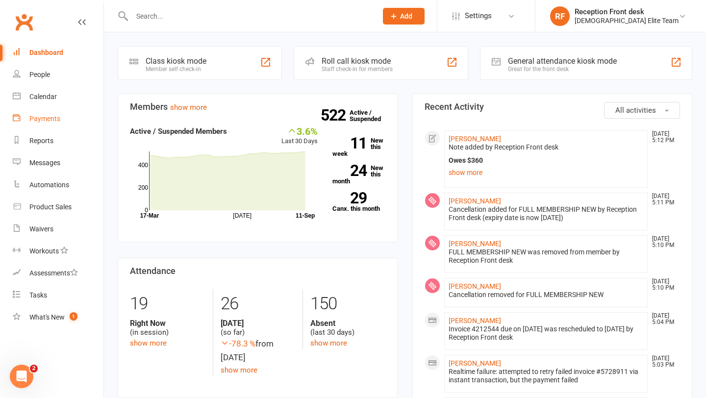
click at [46, 116] on div "Payments" at bounding box center [44, 119] width 31 height 8
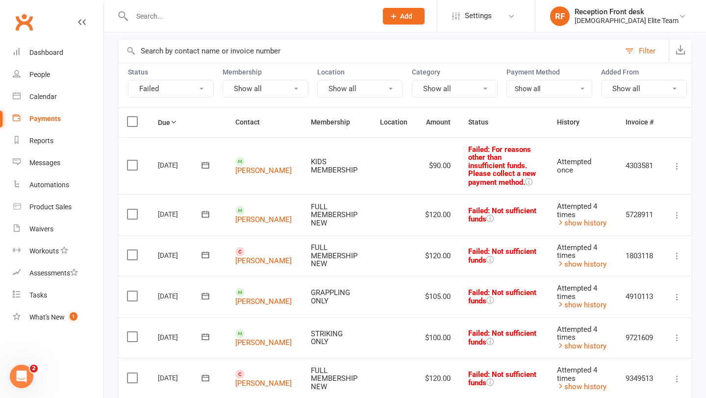
scroll to position [66, 0]
click at [676, 260] on icon at bounding box center [677, 256] width 10 height 10
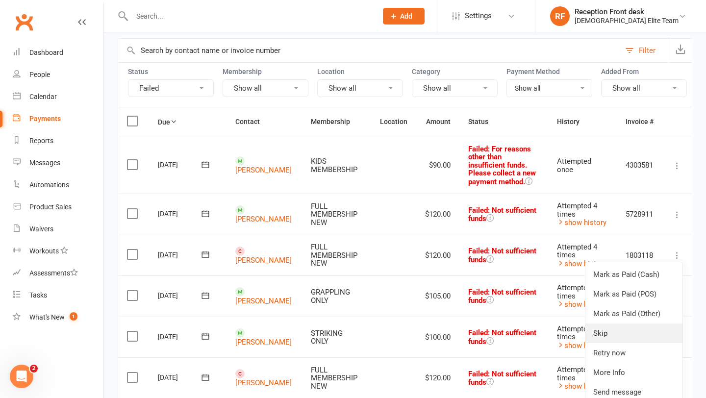
click at [614, 343] on link "Skip" at bounding box center [633, 334] width 97 height 20
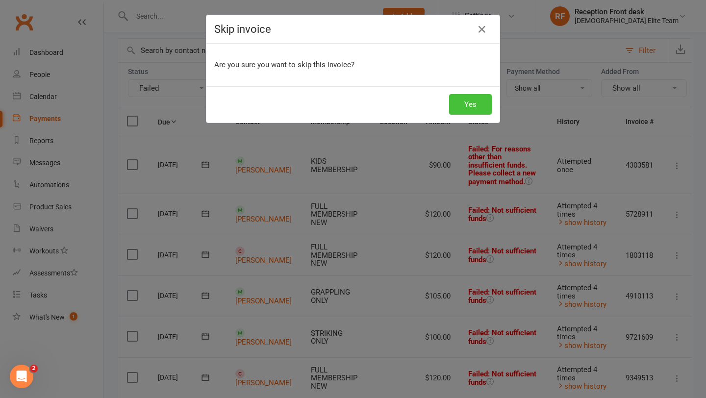
click at [471, 108] on button "Yes" at bounding box center [470, 104] width 43 height 21
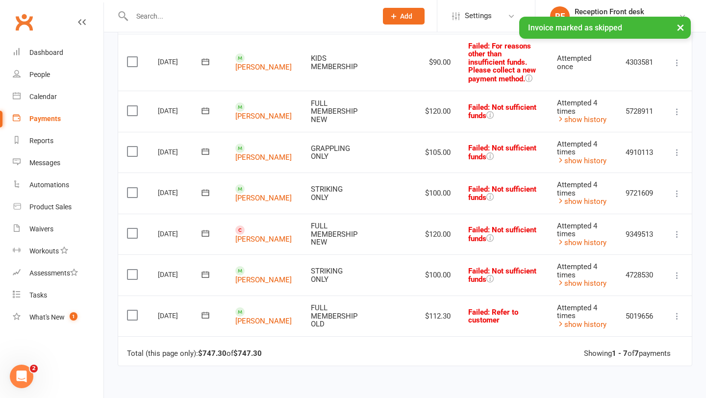
scroll to position [170, 0]
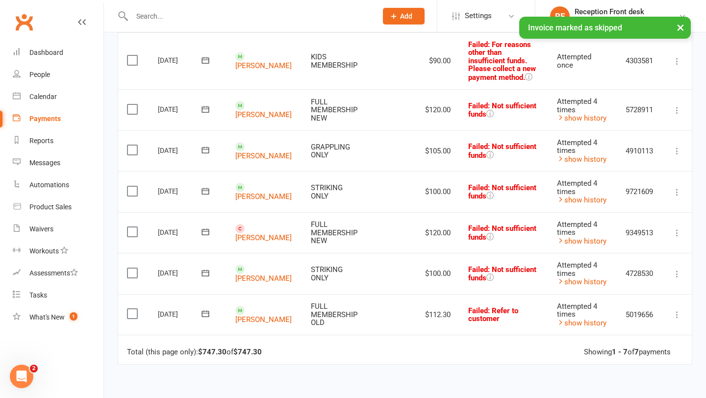
click at [678, 238] on icon at bounding box center [677, 233] width 10 height 10
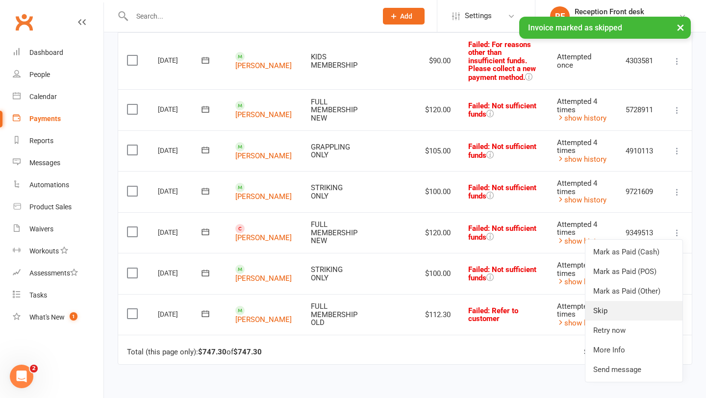
click at [614, 321] on link "Skip" at bounding box center [633, 311] width 97 height 20
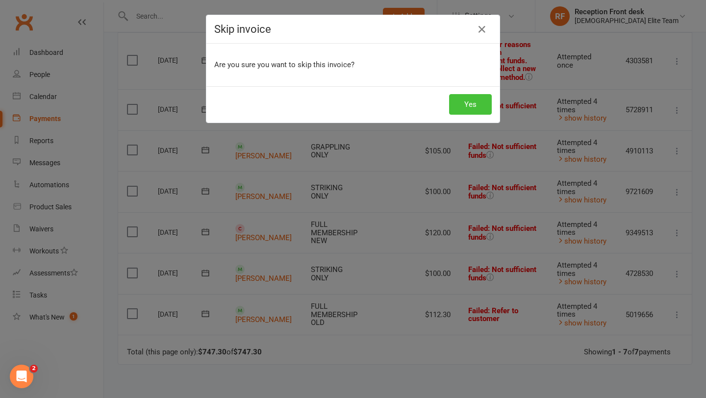
click at [471, 106] on button "Yes" at bounding box center [470, 104] width 43 height 21
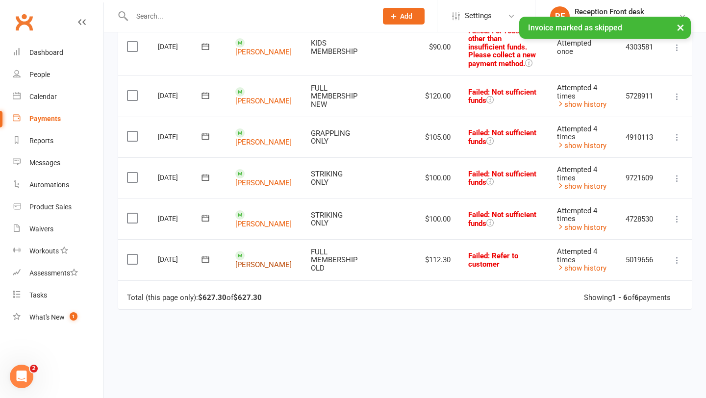
scroll to position [193, 0]
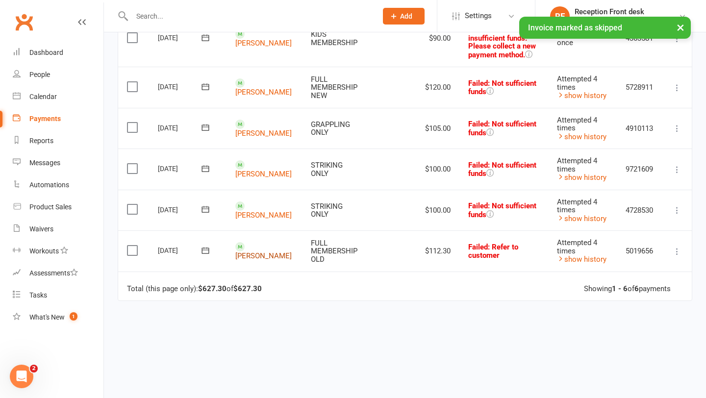
click at [261, 259] on link "[PERSON_NAME]" at bounding box center [263, 255] width 56 height 9
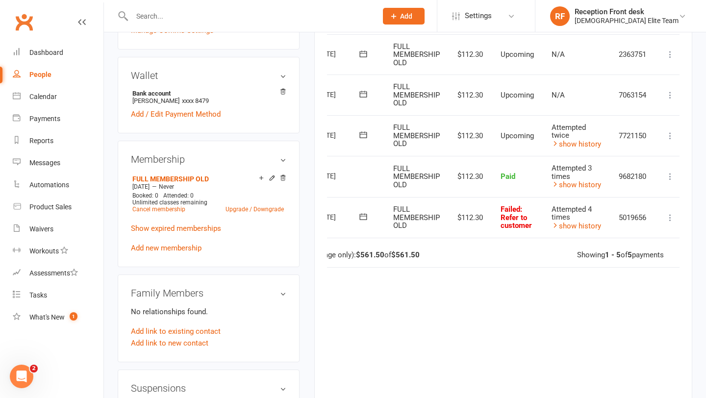
scroll to position [0, 61]
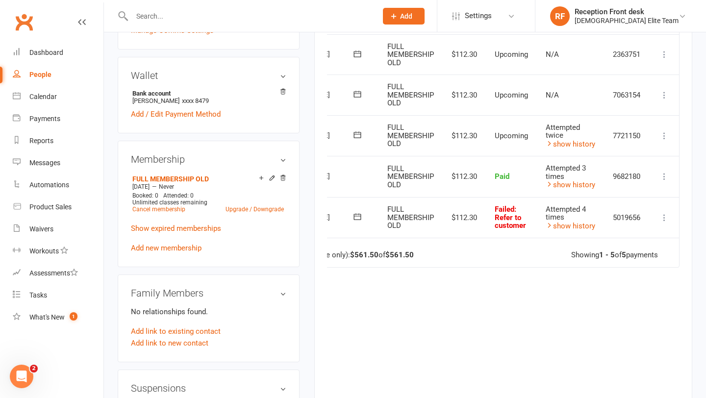
click at [668, 216] on icon at bounding box center [664, 218] width 10 height 10
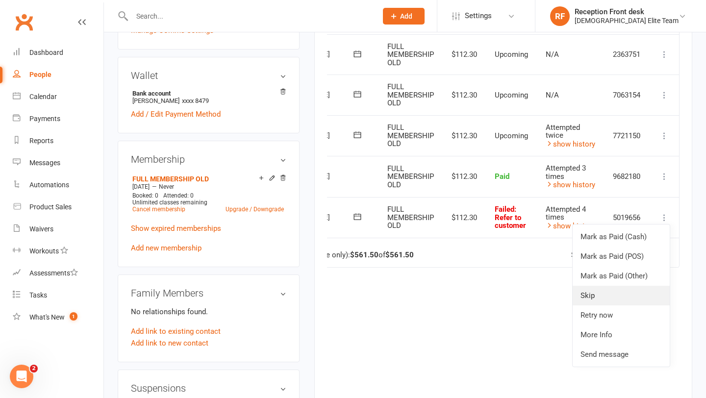
click at [598, 301] on link "Skip" at bounding box center [621, 296] width 97 height 20
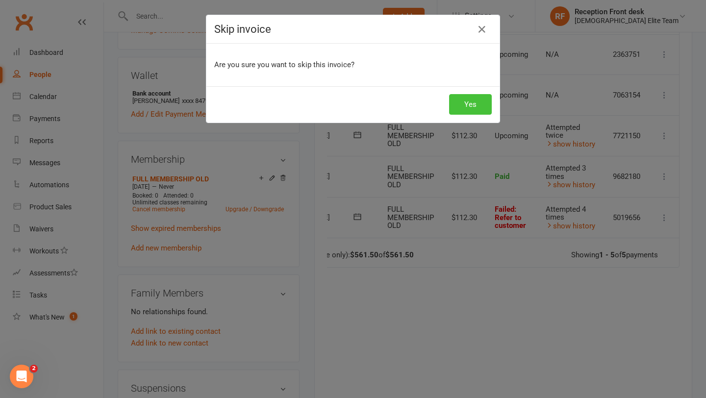
click at [468, 109] on button "Yes" at bounding box center [470, 104] width 43 height 21
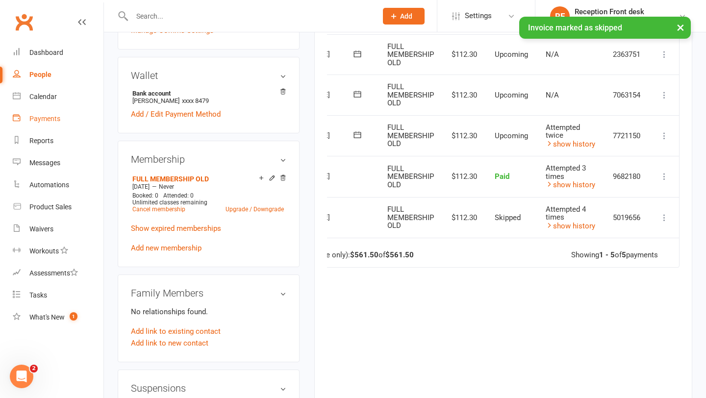
click at [54, 126] on link "Payments" at bounding box center [58, 119] width 91 height 22
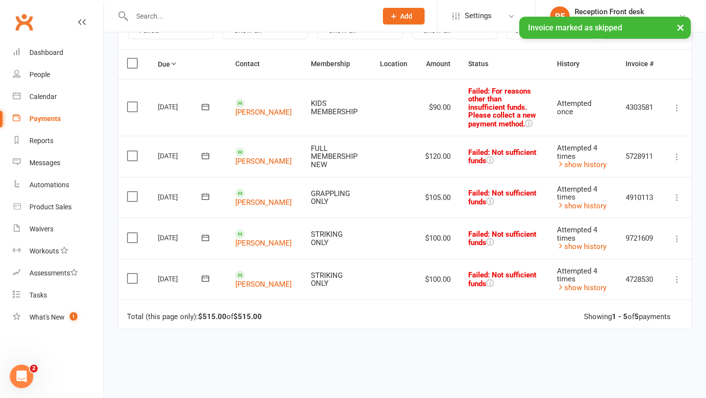
scroll to position [129, 0]
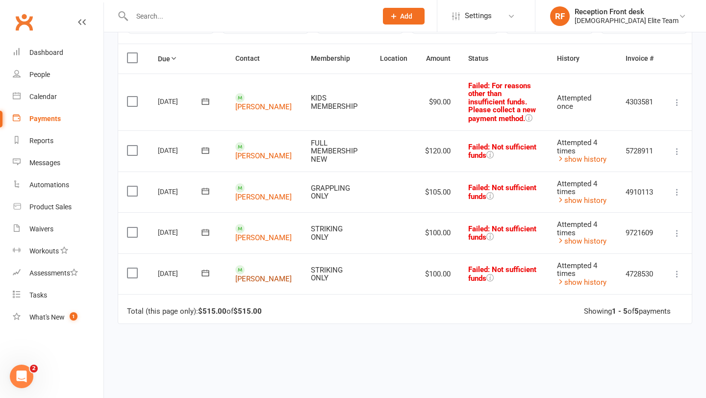
click at [256, 275] on link "[PERSON_NAME]" at bounding box center [263, 279] width 56 height 9
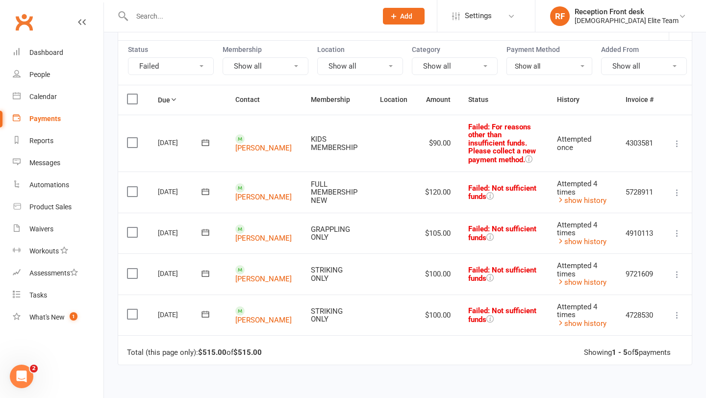
scroll to position [86, 0]
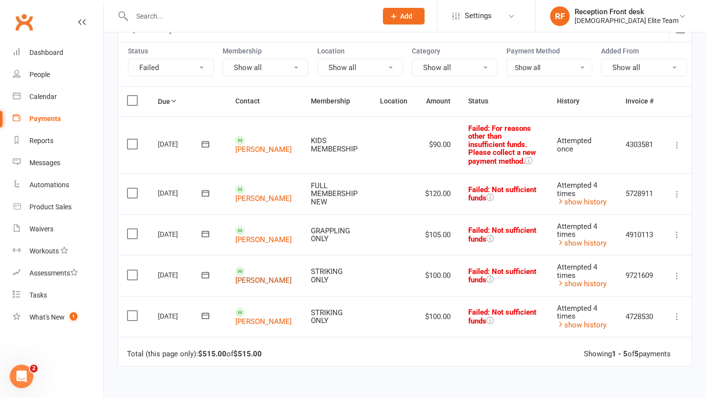
click at [257, 276] on link "[PERSON_NAME]" at bounding box center [263, 280] width 56 height 9
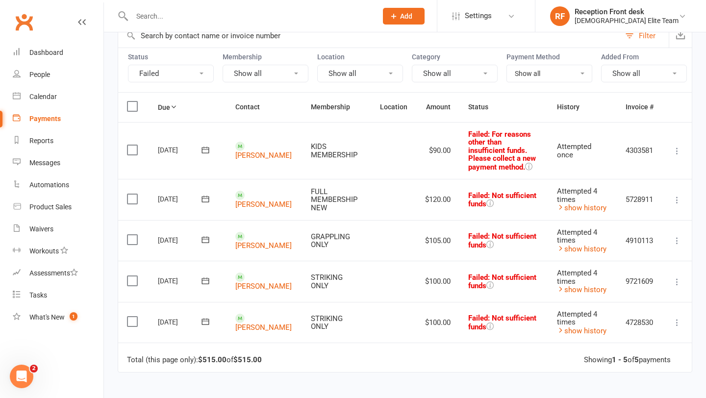
scroll to position [99, 0]
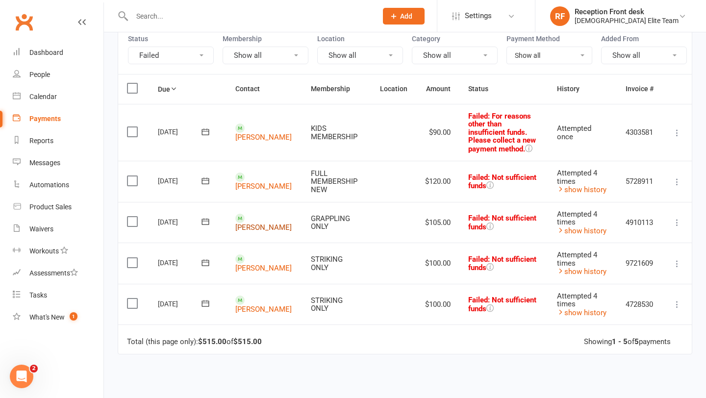
click at [245, 223] on link "[PERSON_NAME]" at bounding box center [263, 227] width 56 height 9
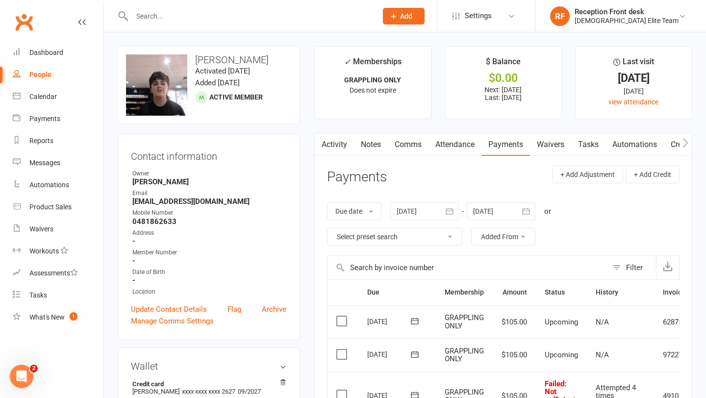
click at [336, 141] on link "Activity" at bounding box center [334, 144] width 39 height 23
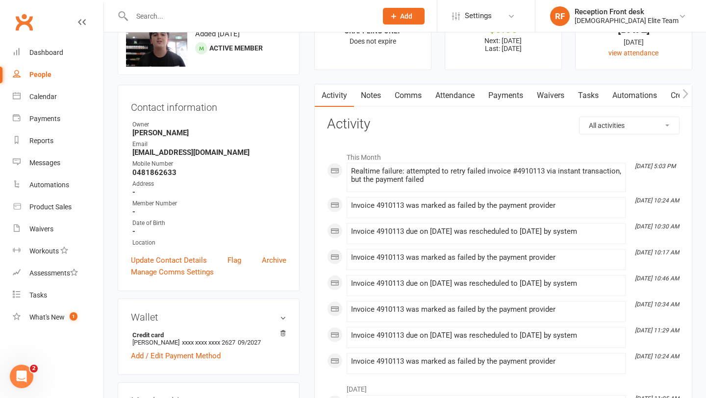
scroll to position [77, 0]
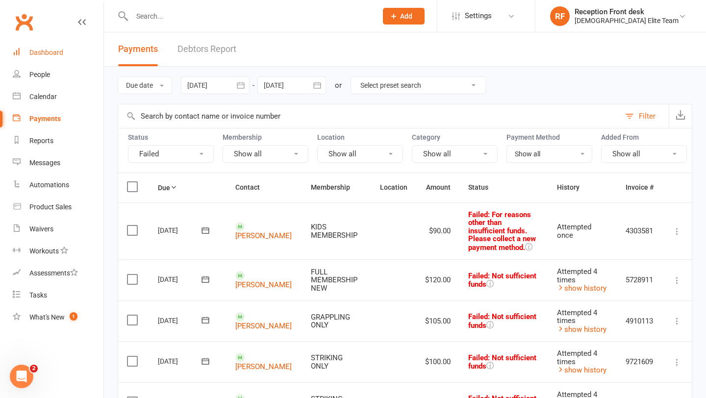
click at [49, 51] on div "Dashboard" at bounding box center [46, 53] width 34 height 8
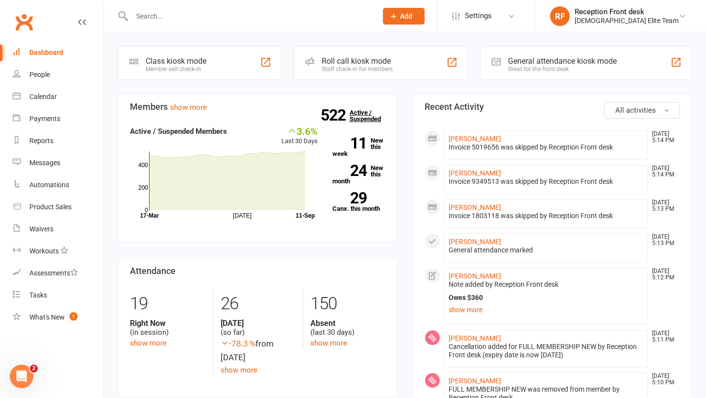
click at [363, 122] on link "522 Active / Suspended" at bounding box center [371, 115] width 43 height 27
click at [62, 46] on link "Dashboard" at bounding box center [58, 53] width 91 height 22
click at [43, 125] on link "Payments" at bounding box center [58, 119] width 91 height 22
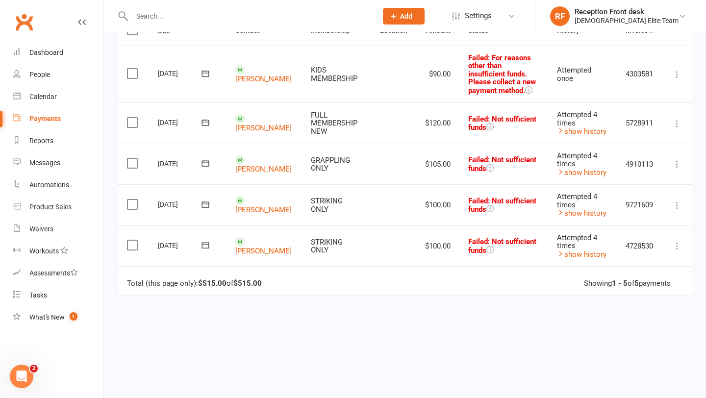
scroll to position [107, 0]
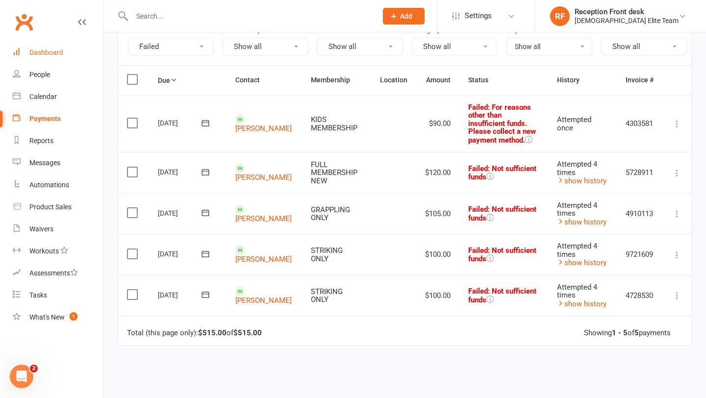
click at [51, 55] on div "Dashboard" at bounding box center [46, 53] width 34 height 8
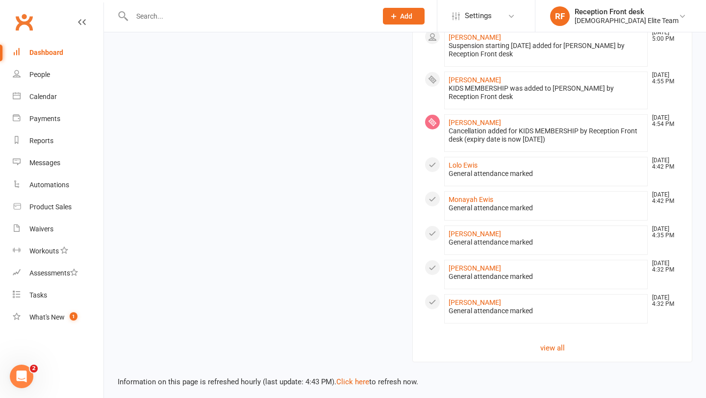
scroll to position [583, 0]
click at [553, 347] on link "view all" at bounding box center [552, 348] width 255 height 12
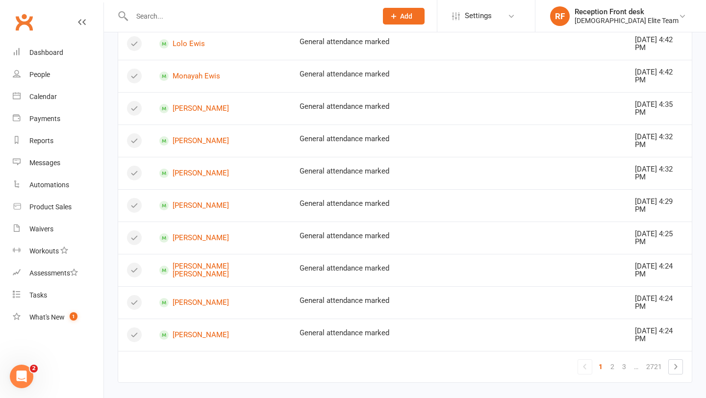
scroll to position [628, 0]
